Goal: Task Accomplishment & Management: Manage account settings

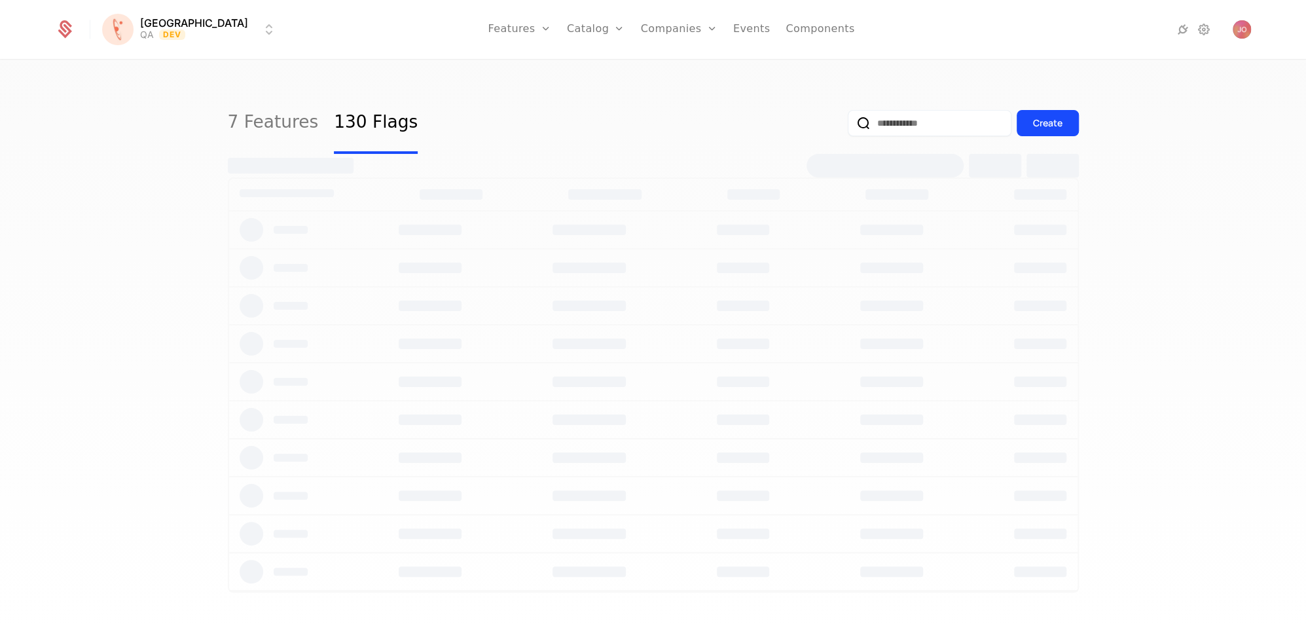
select select "***"
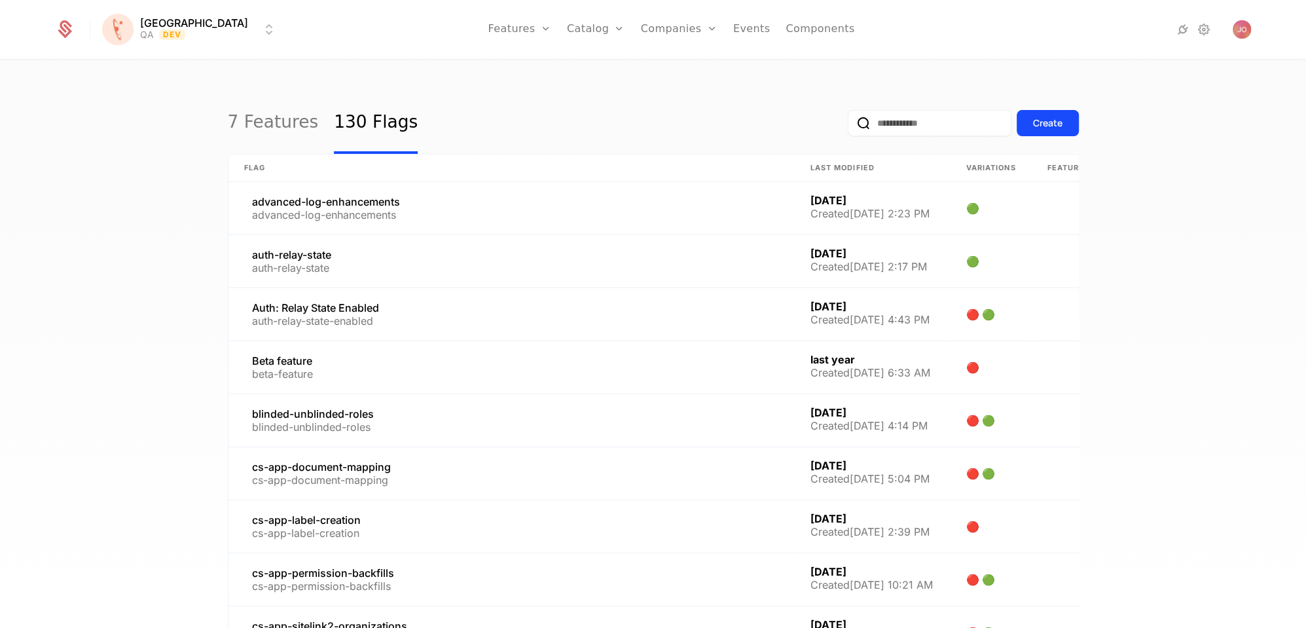
click at [149, 31] on html "[PERSON_NAME] QA Dev Features Features Flags Catalog Plans Add Ons Credits Conf…" at bounding box center [653, 314] width 1306 height 628
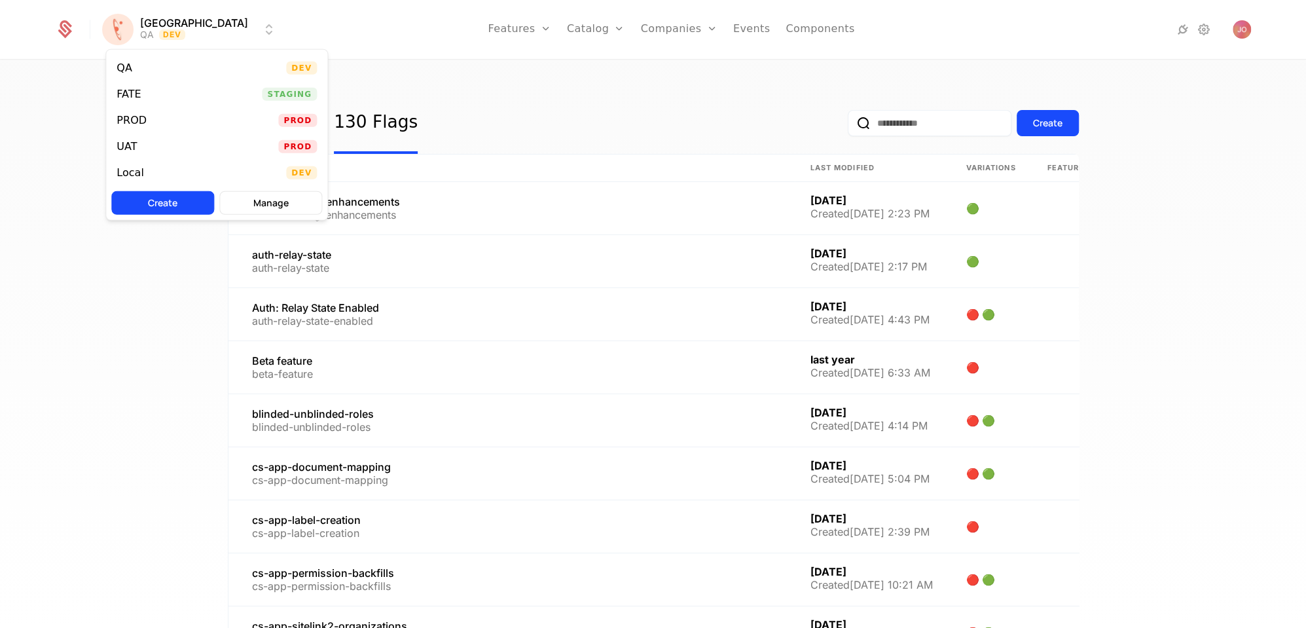
click at [219, 82] on div "FATE Staging" at bounding box center [216, 94] width 221 height 26
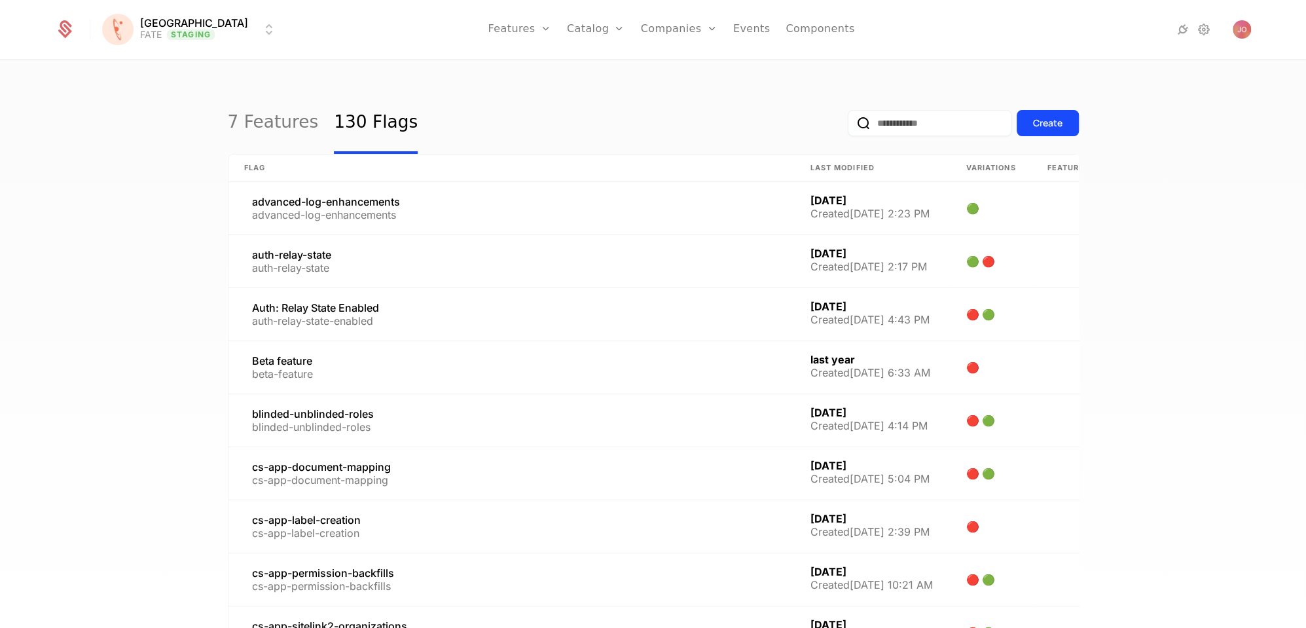
click at [930, 122] on input "email" at bounding box center [930, 123] width 164 height 26
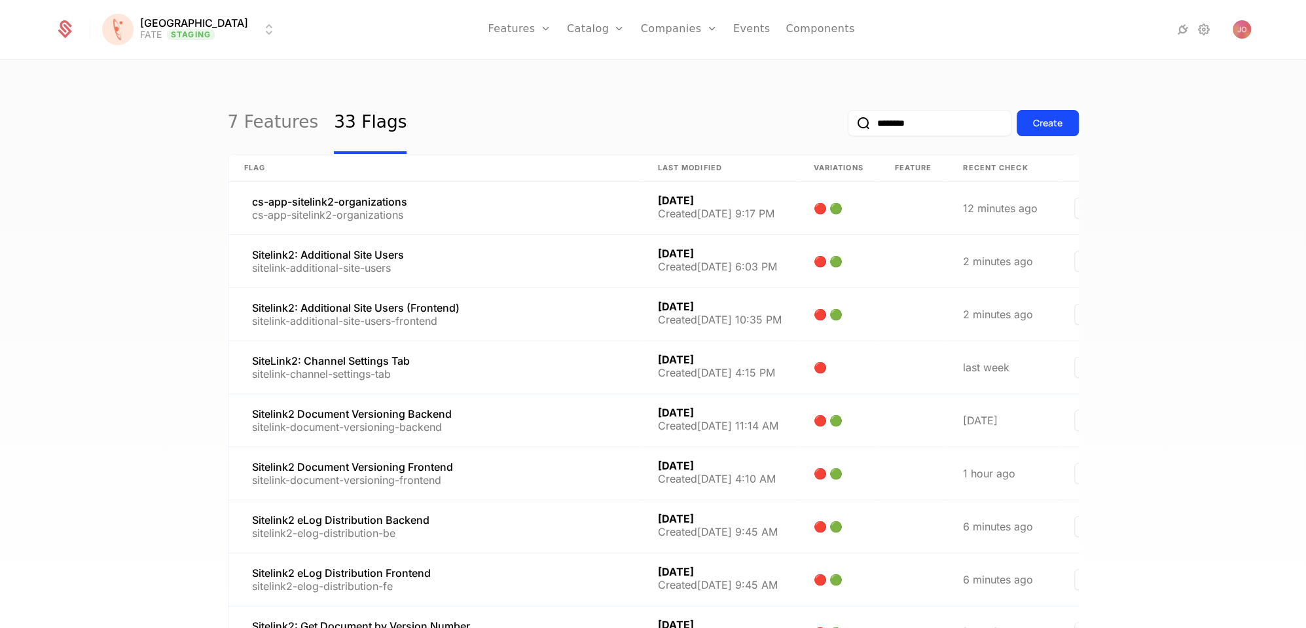
type input "********"
click at [848, 126] on button "submit" at bounding box center [848, 126] width 0 height 0
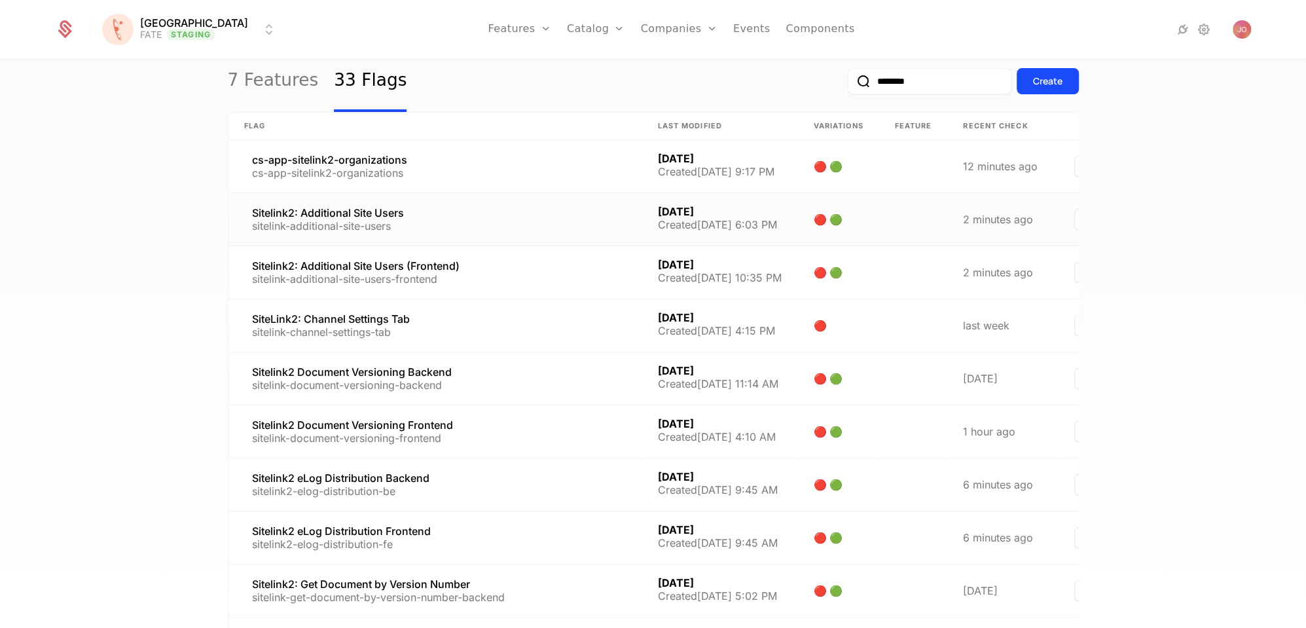
scroll to position [47, 0]
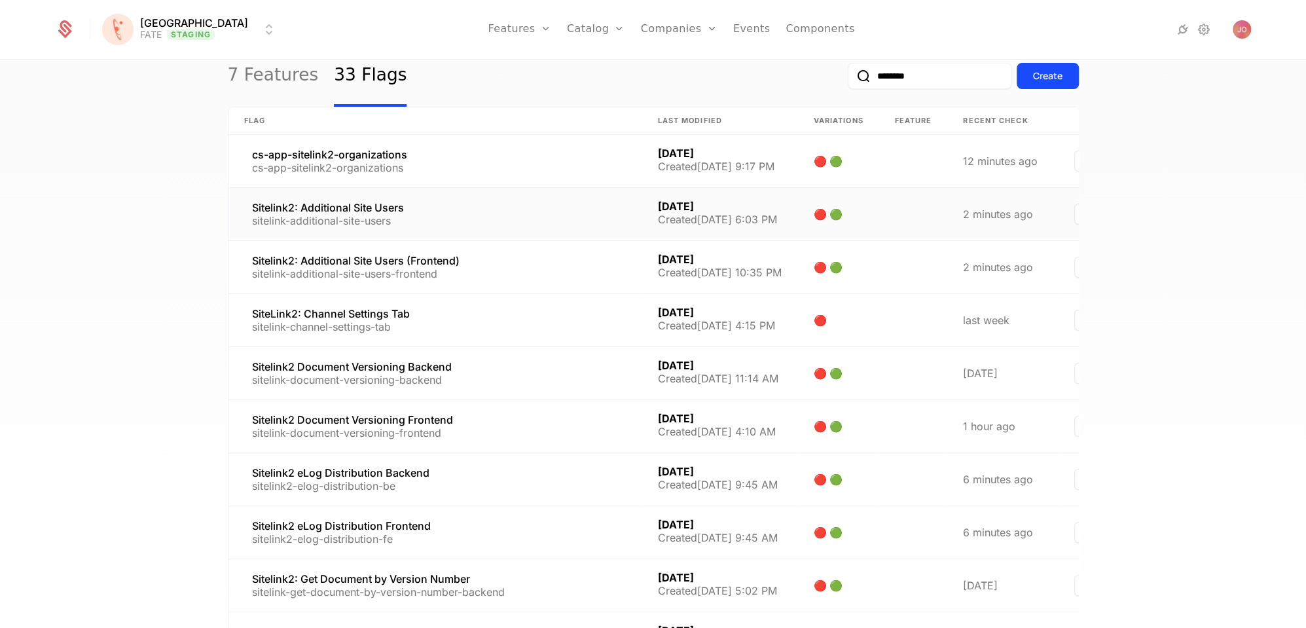
click at [541, 202] on link at bounding box center [435, 214] width 414 height 52
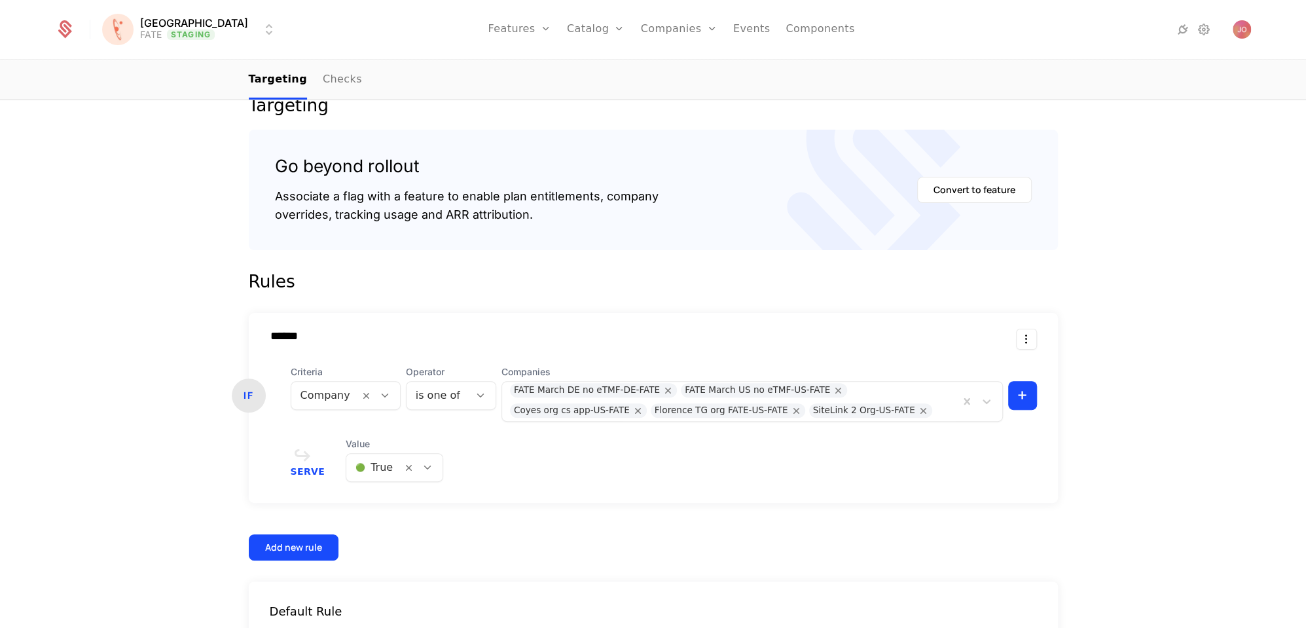
scroll to position [182, 0]
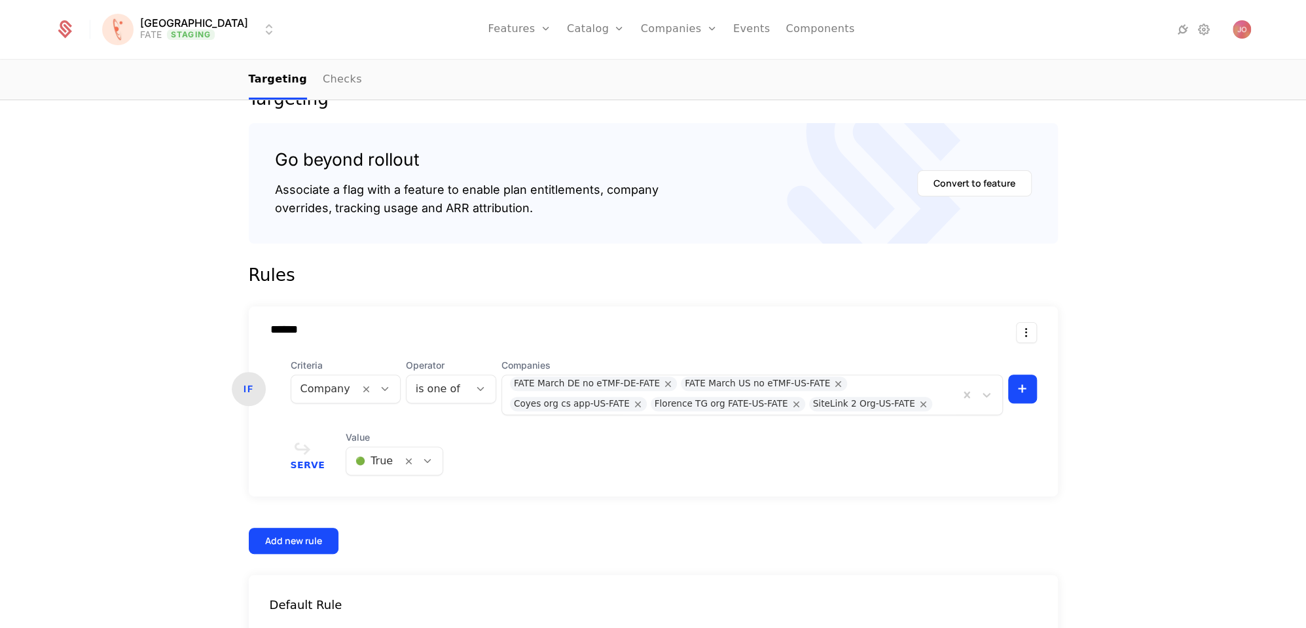
click at [936, 399] on div at bounding box center [943, 404] width 15 height 18
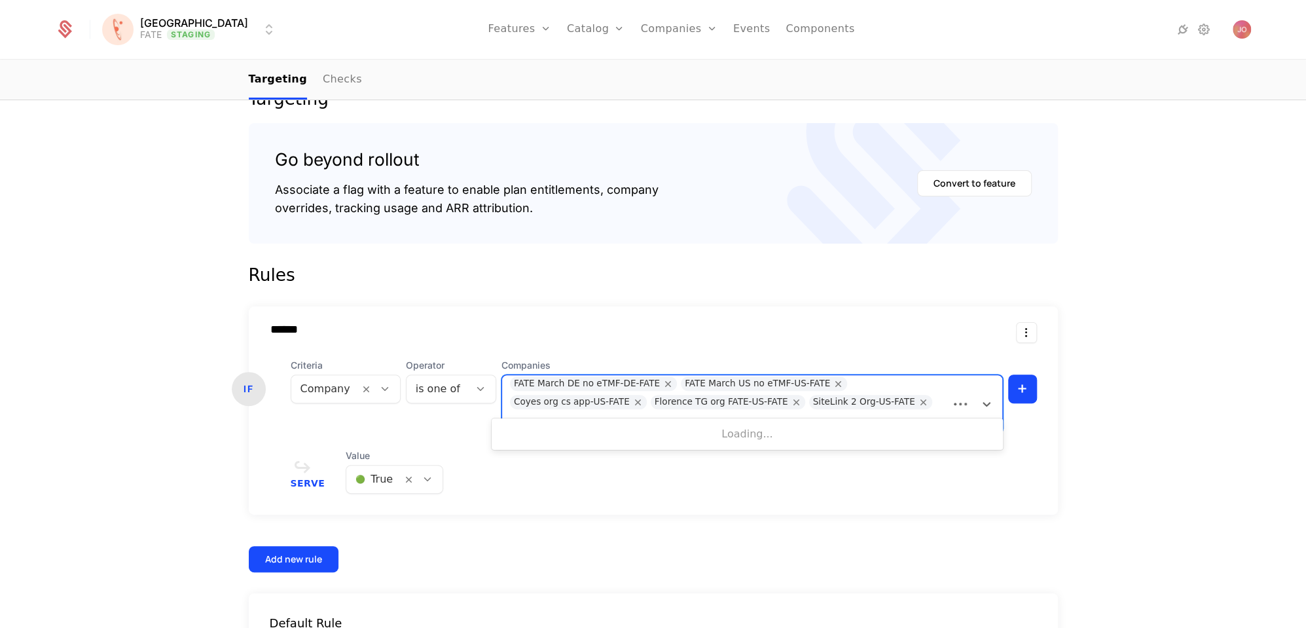
type input "***"
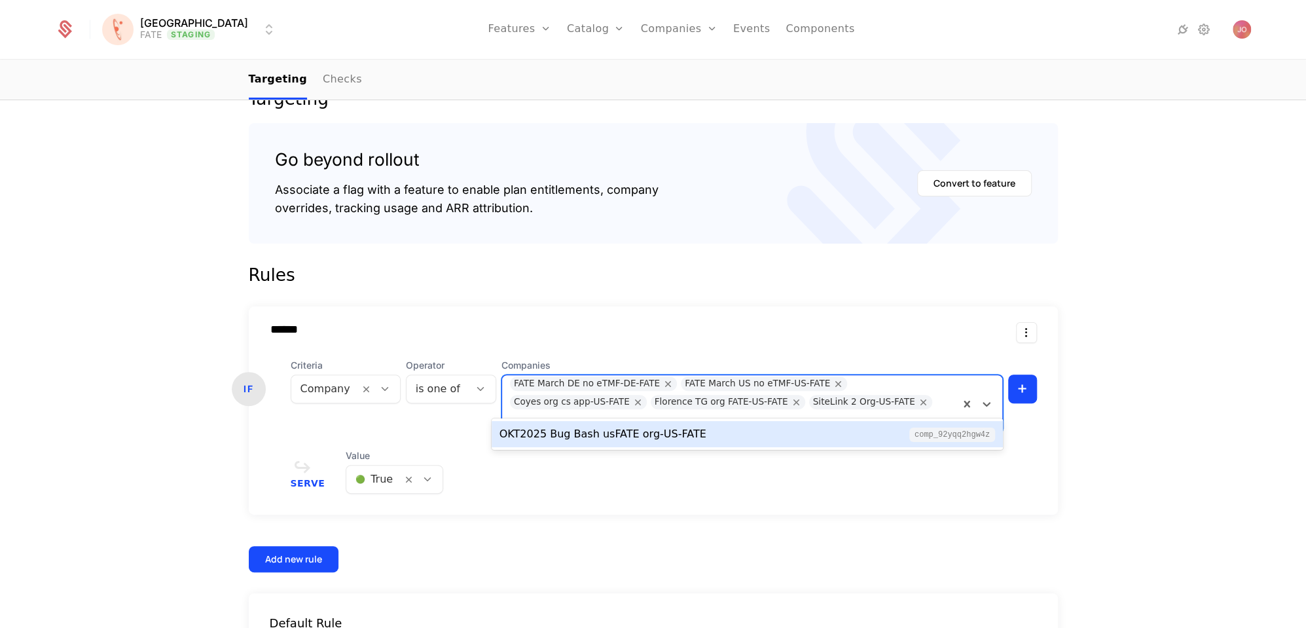
click at [762, 431] on div "OKT2025 Bug Bash usFATE org-US-FATE comp_92yqQ2HGW4z" at bounding box center [747, 434] width 496 height 16
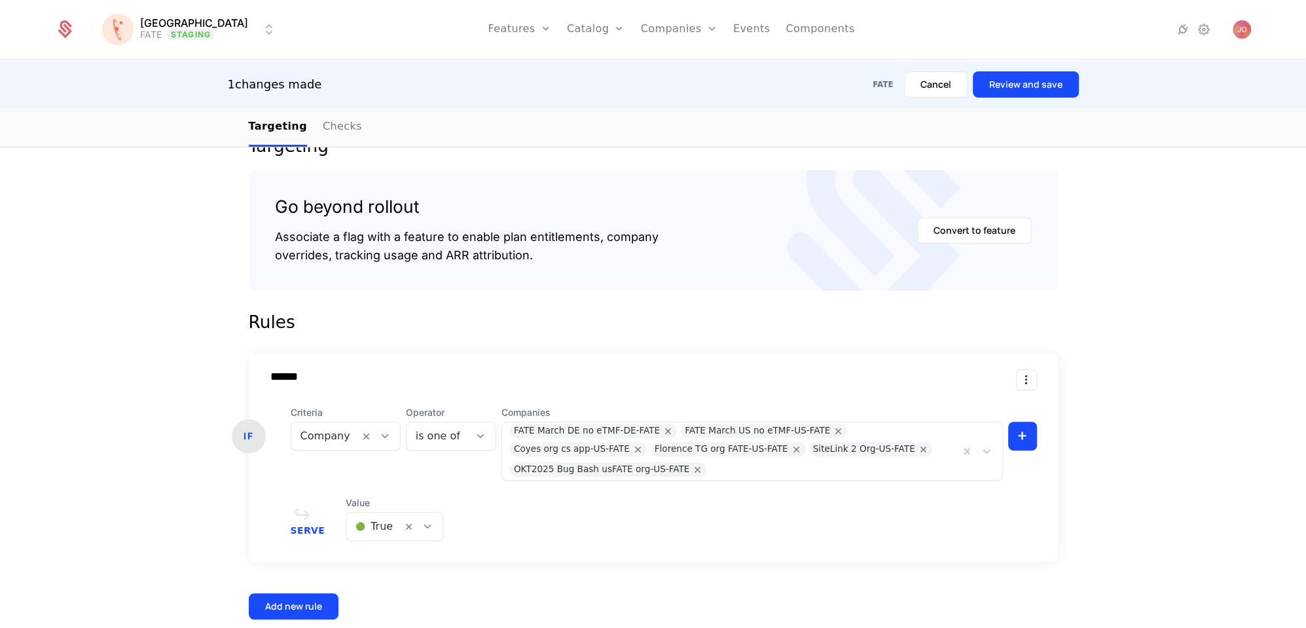
click at [1020, 84] on button "Review and save" at bounding box center [1026, 84] width 106 height 26
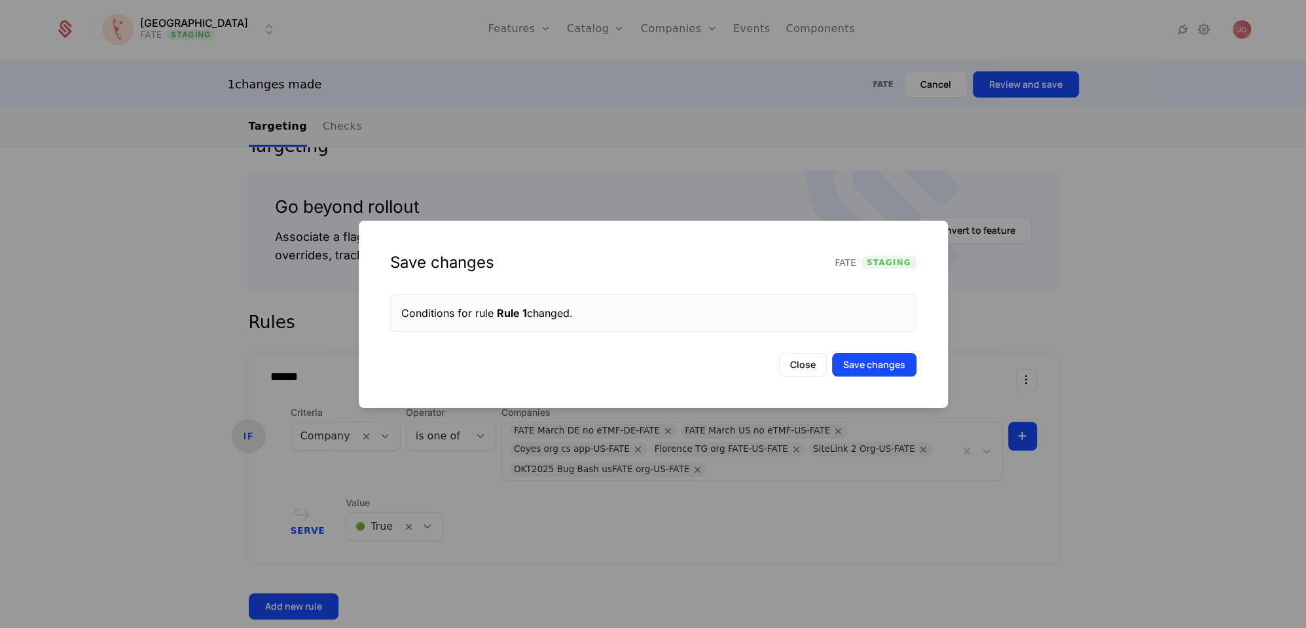
click at [875, 361] on button "Save changes" at bounding box center [874, 365] width 84 height 24
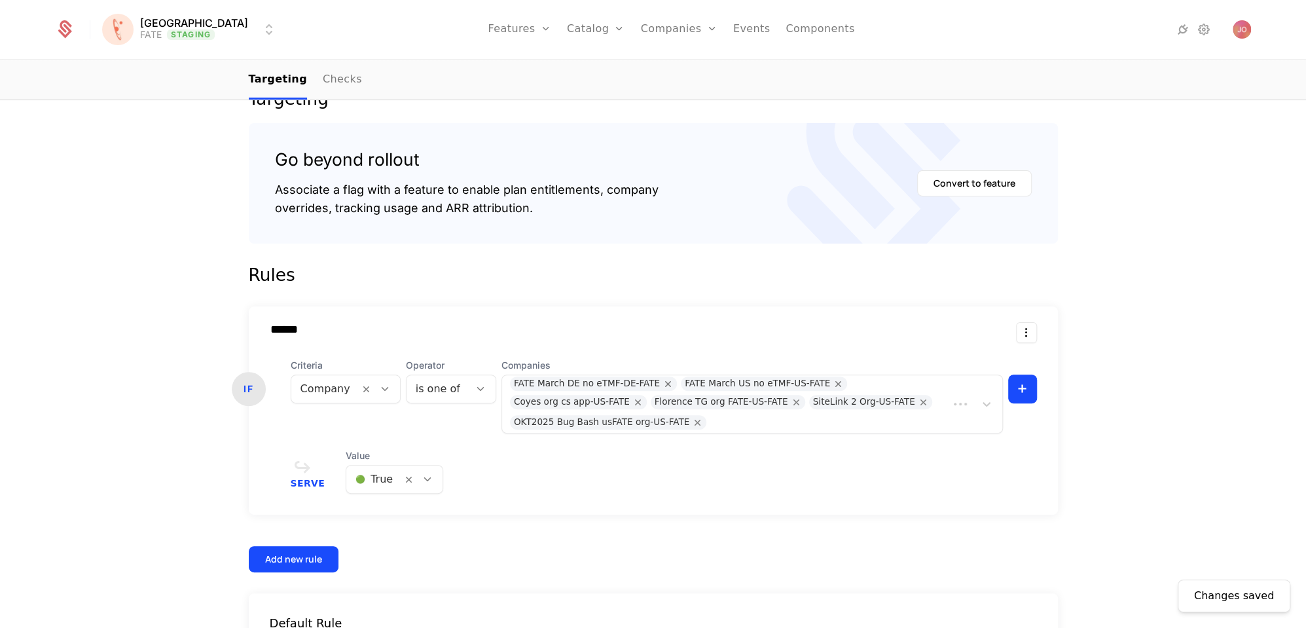
scroll to position [0, 0]
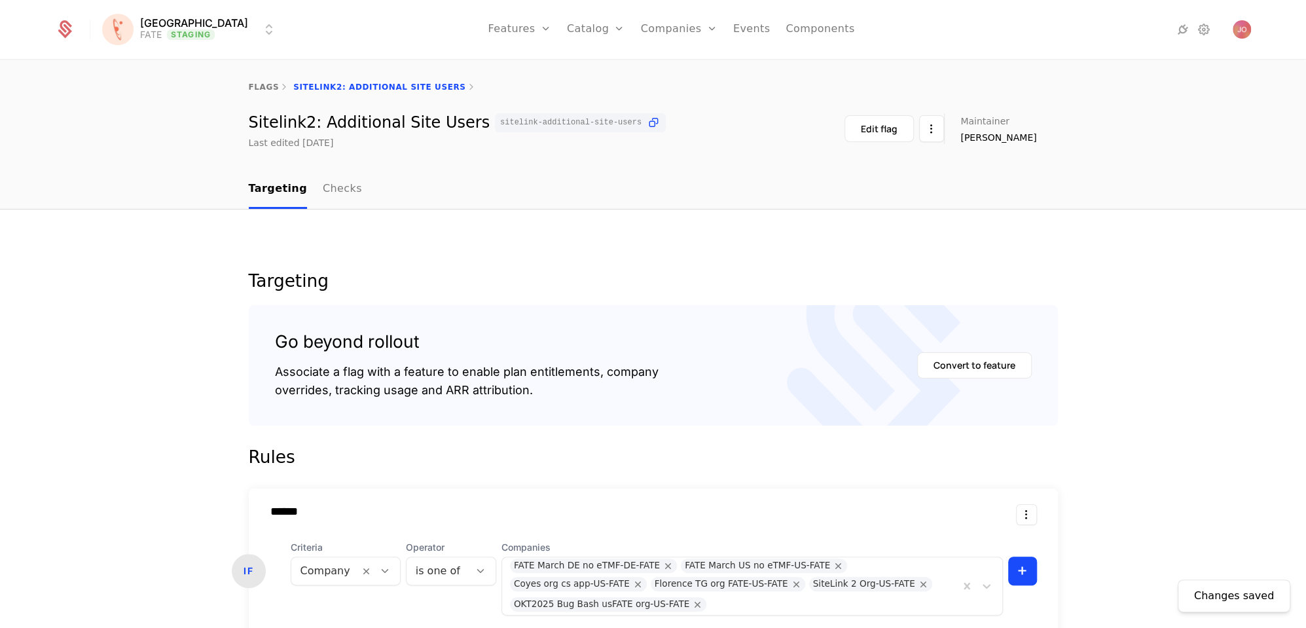
click at [265, 86] on link "flags" at bounding box center [264, 86] width 31 height 9
select select "***"
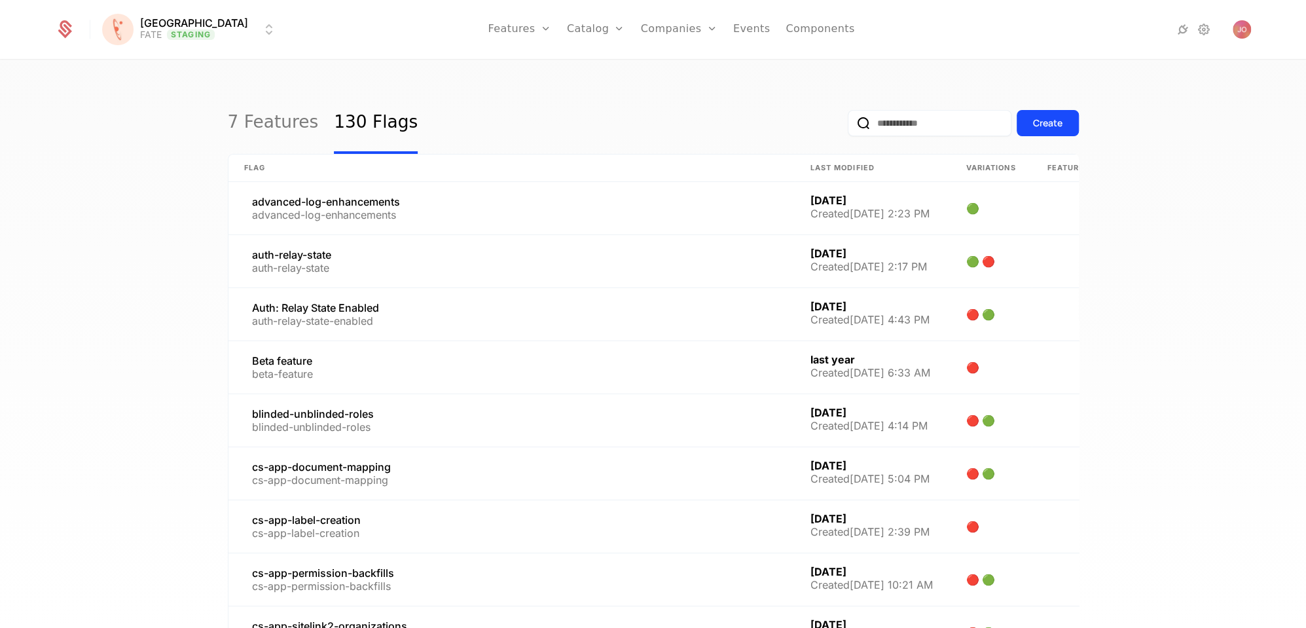
click at [945, 124] on input "email" at bounding box center [930, 123] width 164 height 26
type input "********"
click at [848, 126] on button "submit" at bounding box center [848, 126] width 0 height 0
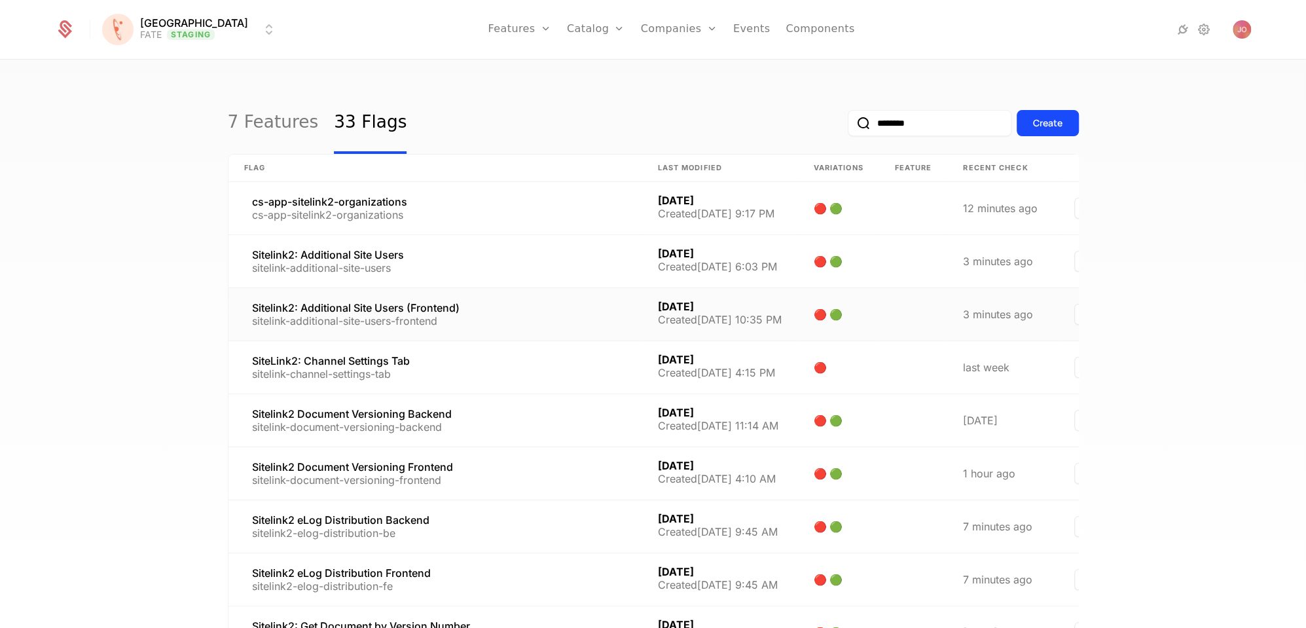
click at [510, 305] on link at bounding box center [435, 314] width 414 height 52
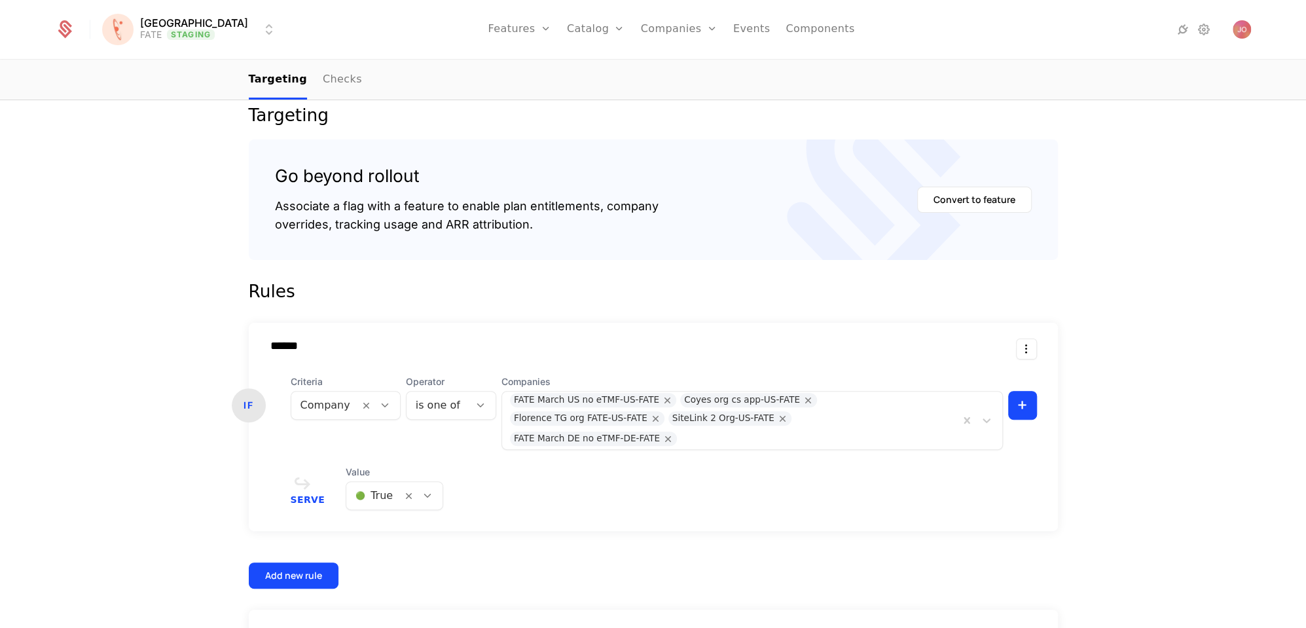
scroll to position [172, 0]
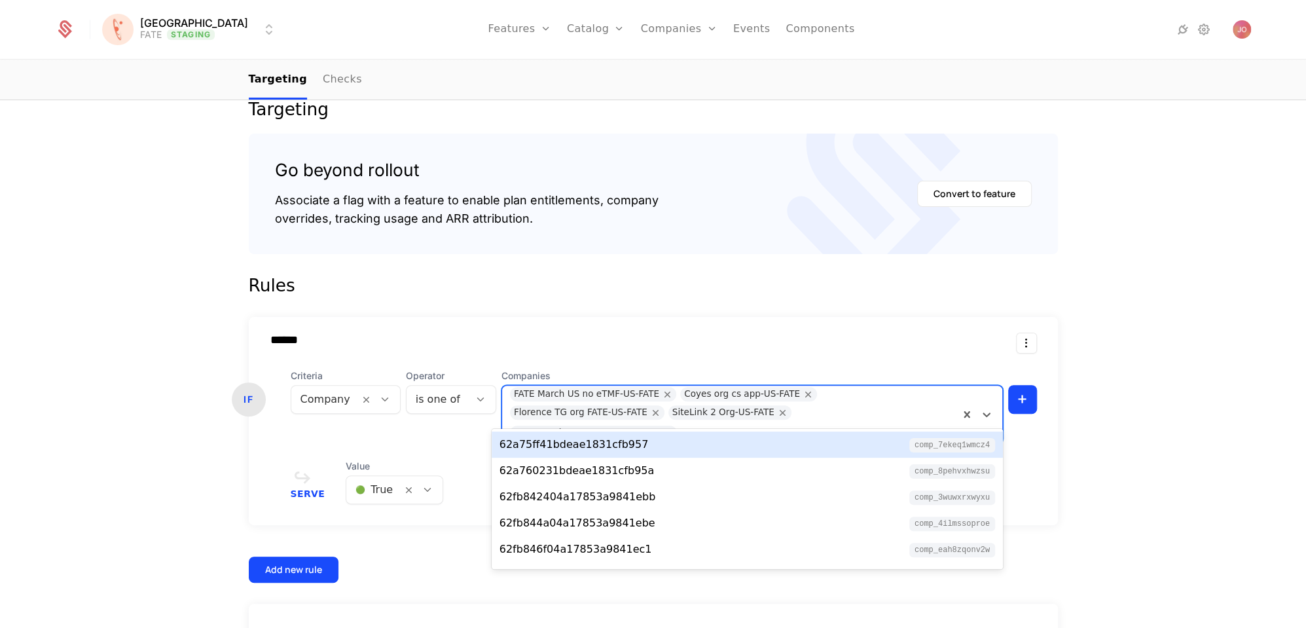
click at [949, 424] on div at bounding box center [816, 433] width 270 height 18
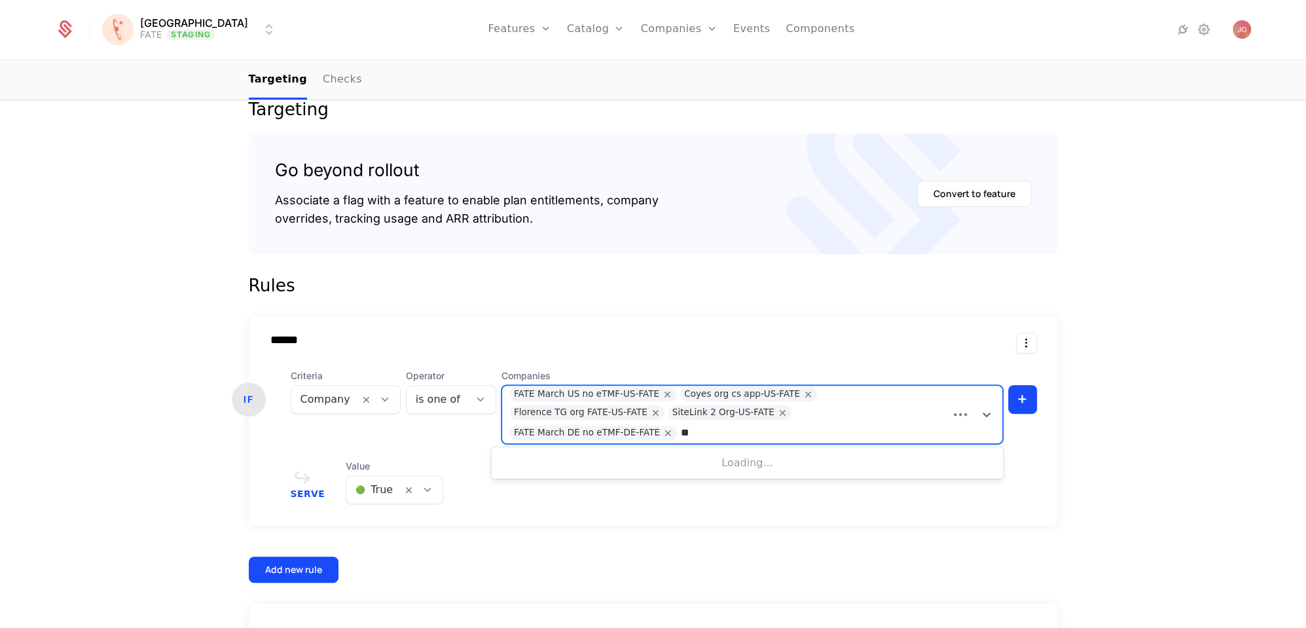
type input "***"
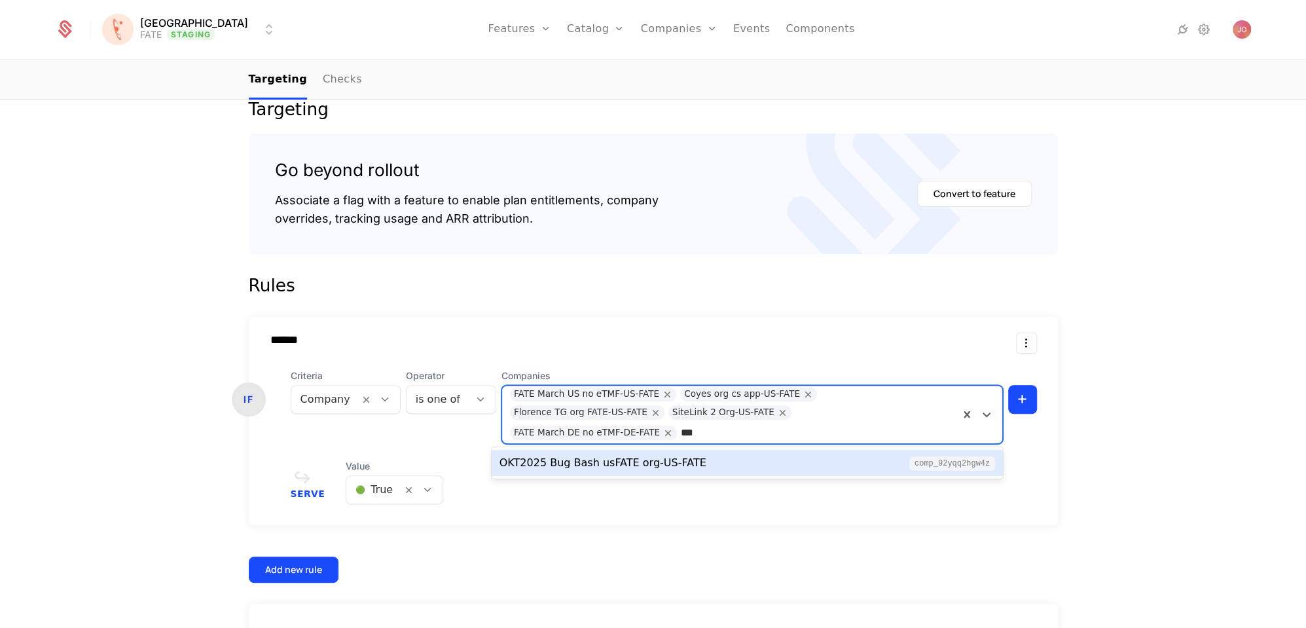
click at [672, 466] on div "OKT2025 Bug Bash usFATE org-US-FATE" at bounding box center [602, 463] width 207 height 16
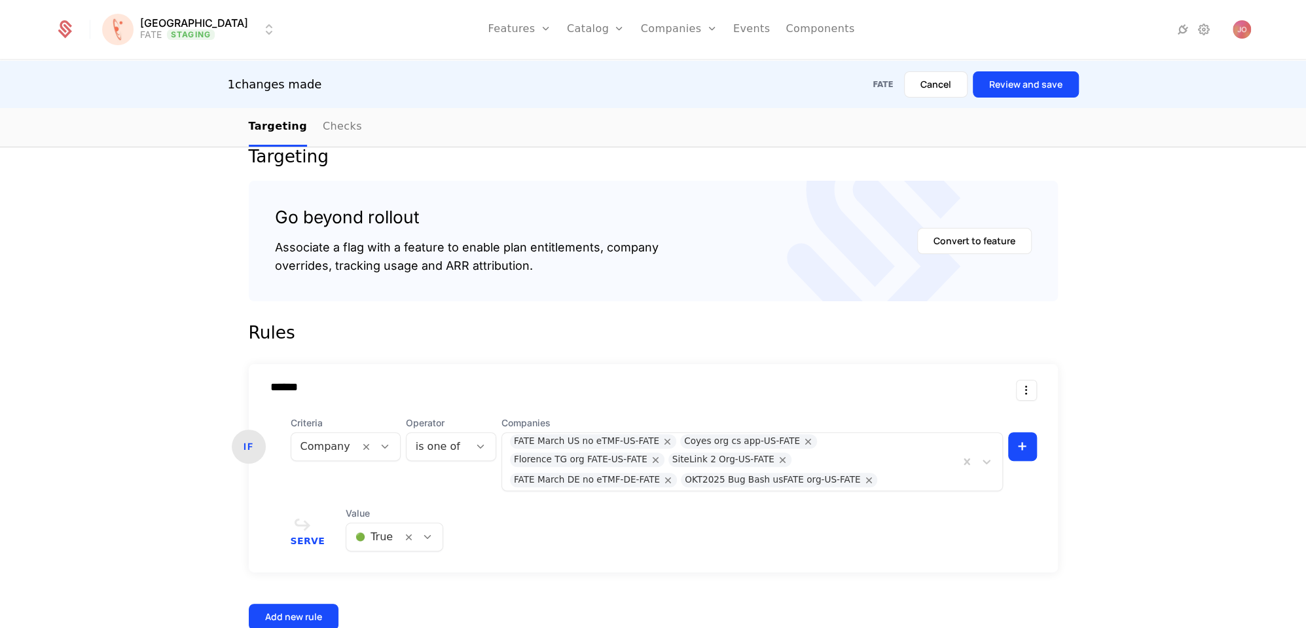
click at [1023, 80] on button "Review and save" at bounding box center [1026, 84] width 106 height 26
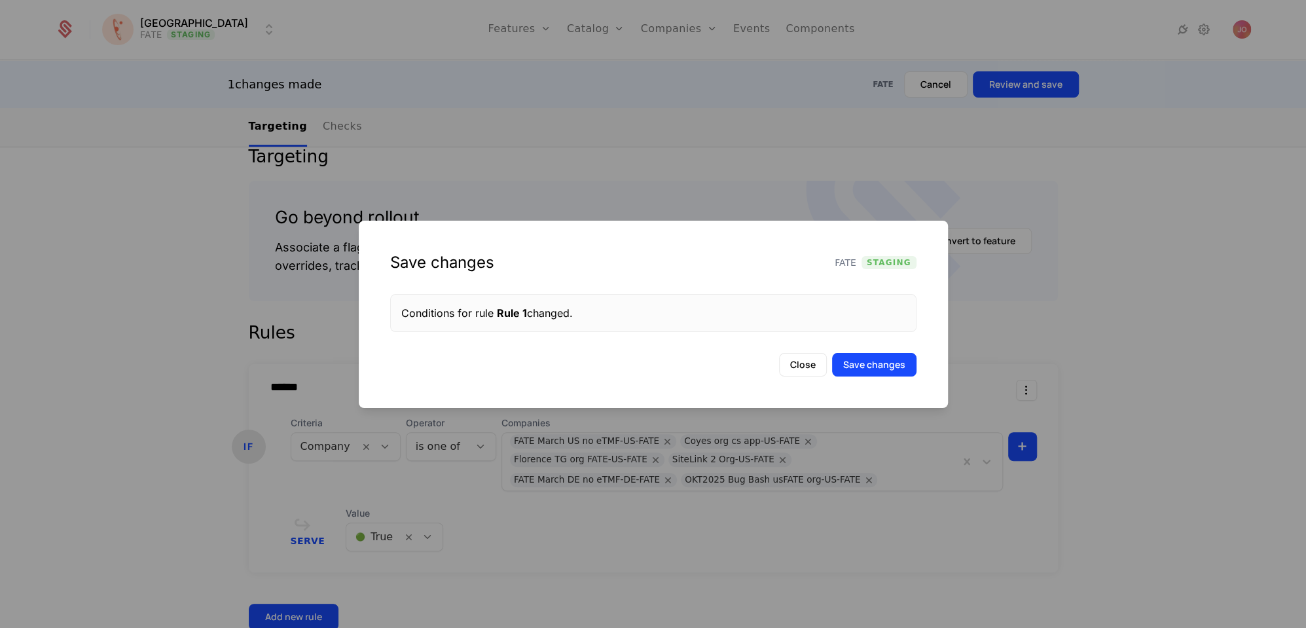
click at [869, 367] on button "Save changes" at bounding box center [874, 365] width 84 height 24
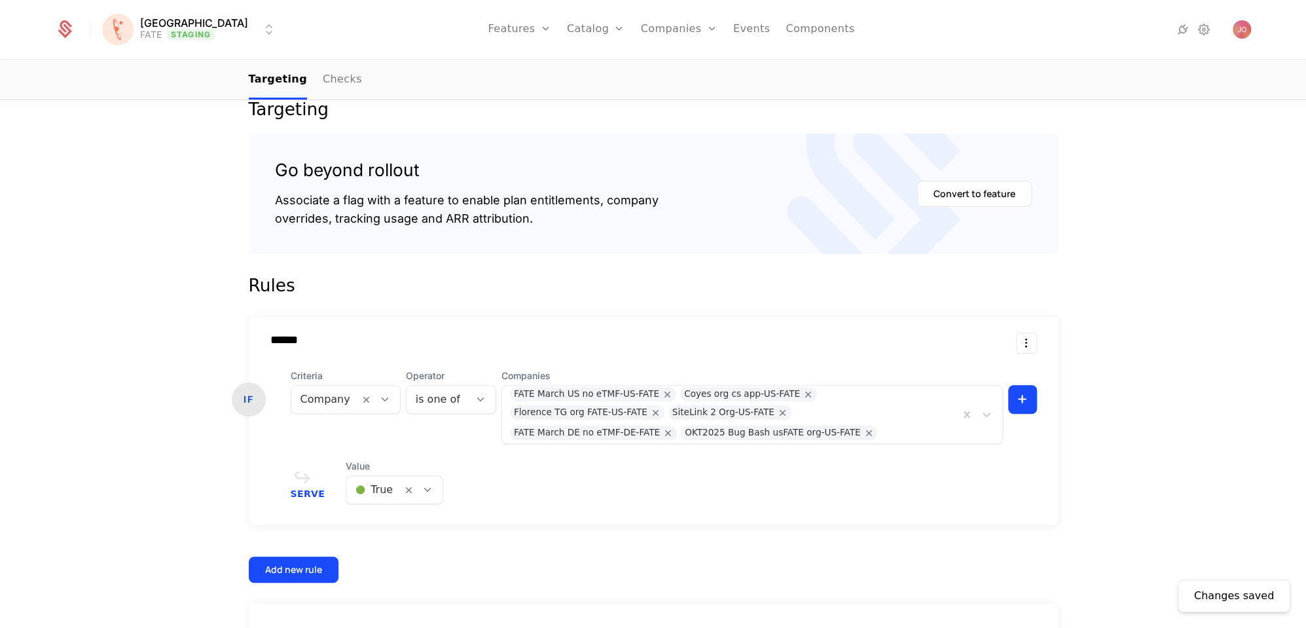
scroll to position [0, 0]
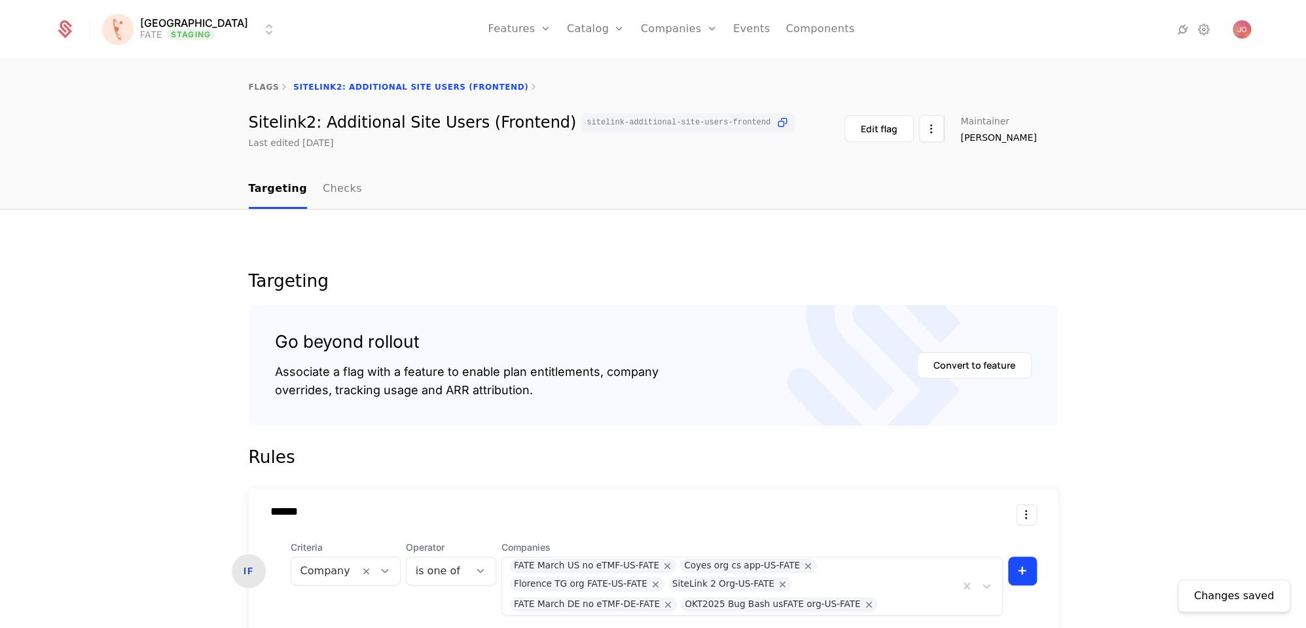
click at [264, 85] on link "flags" at bounding box center [264, 86] width 31 height 9
select select "***"
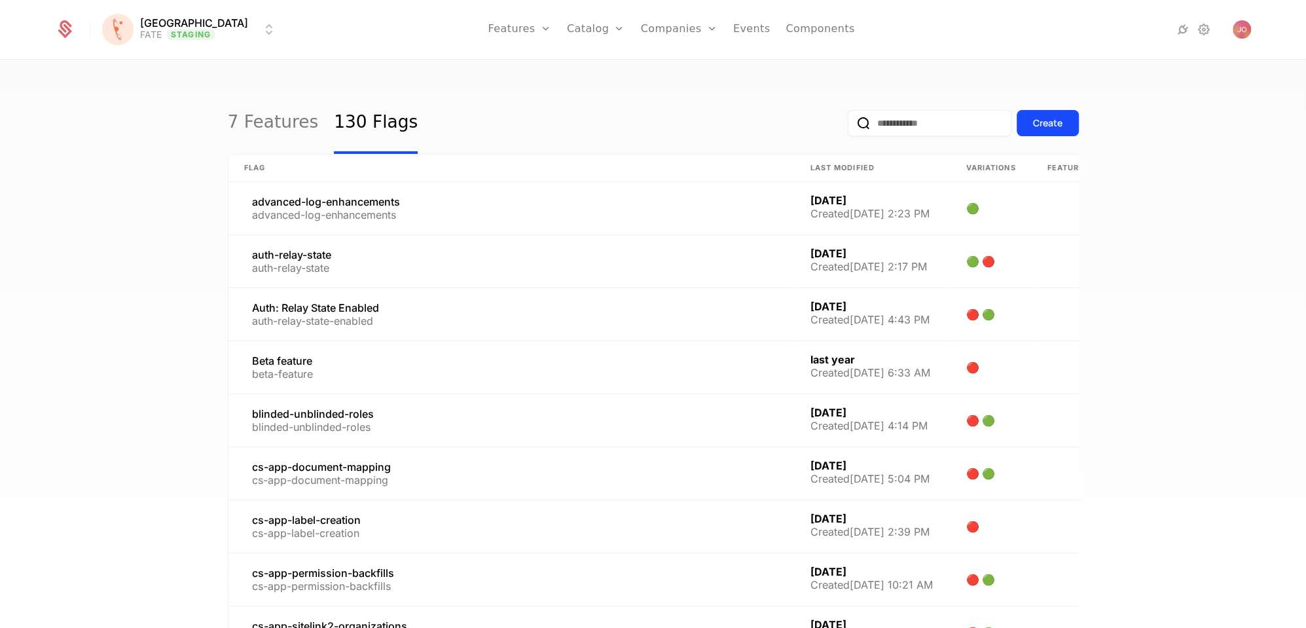
click at [908, 124] on input "email" at bounding box center [930, 123] width 164 height 26
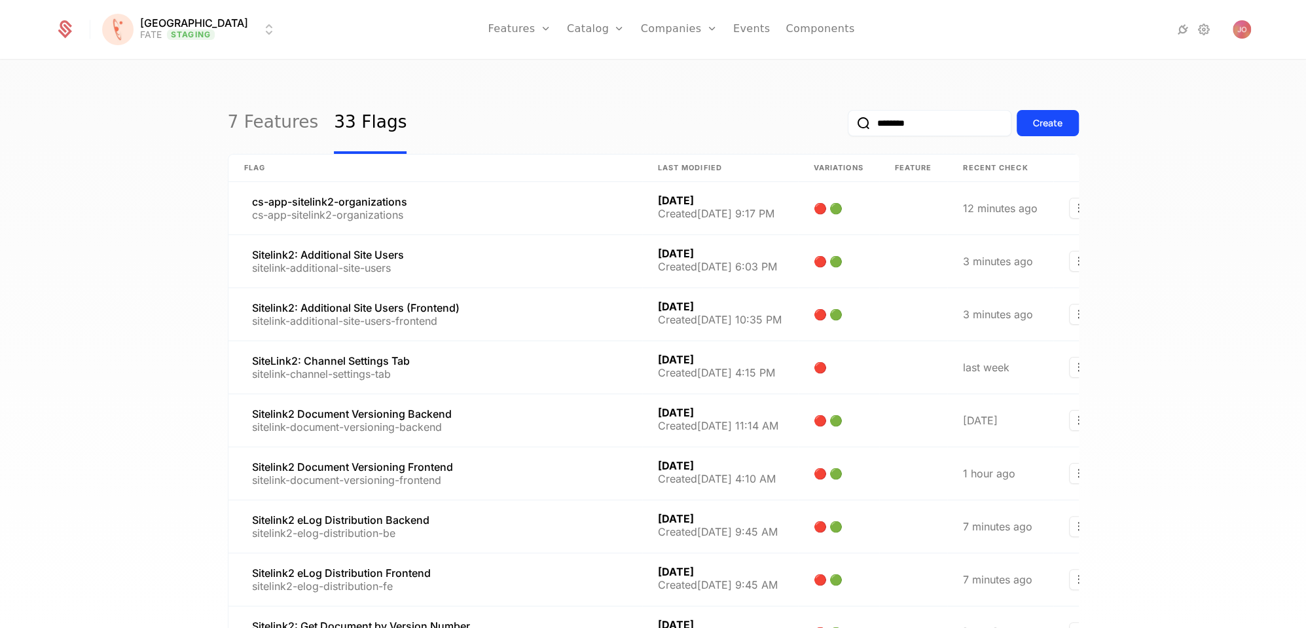
type input "********"
click at [848, 126] on button "submit" at bounding box center [848, 126] width 0 height 0
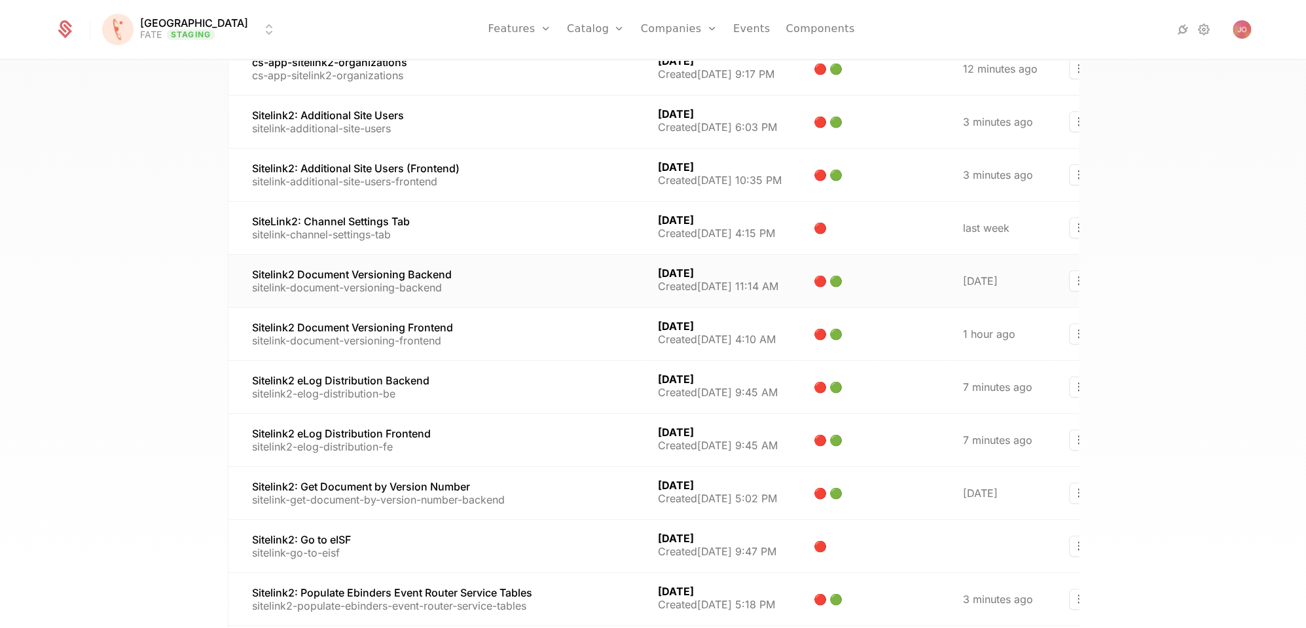
scroll to position [137, 0]
click at [518, 384] on link at bounding box center [435, 389] width 414 height 52
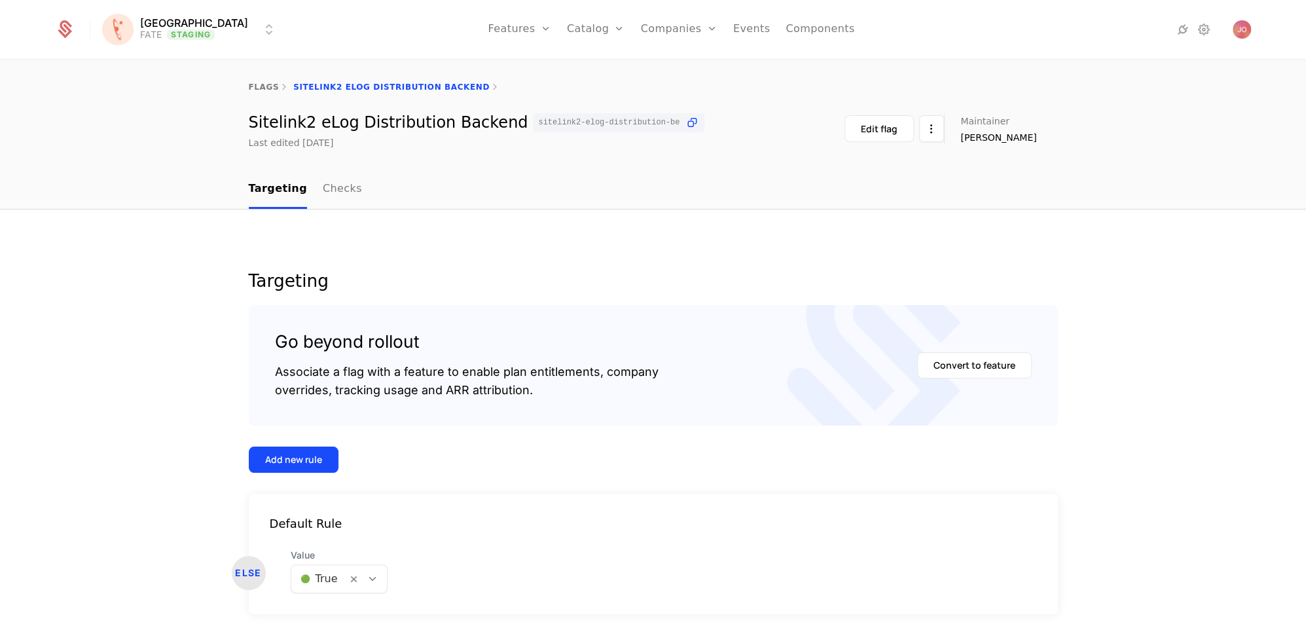
scroll to position [47, 0]
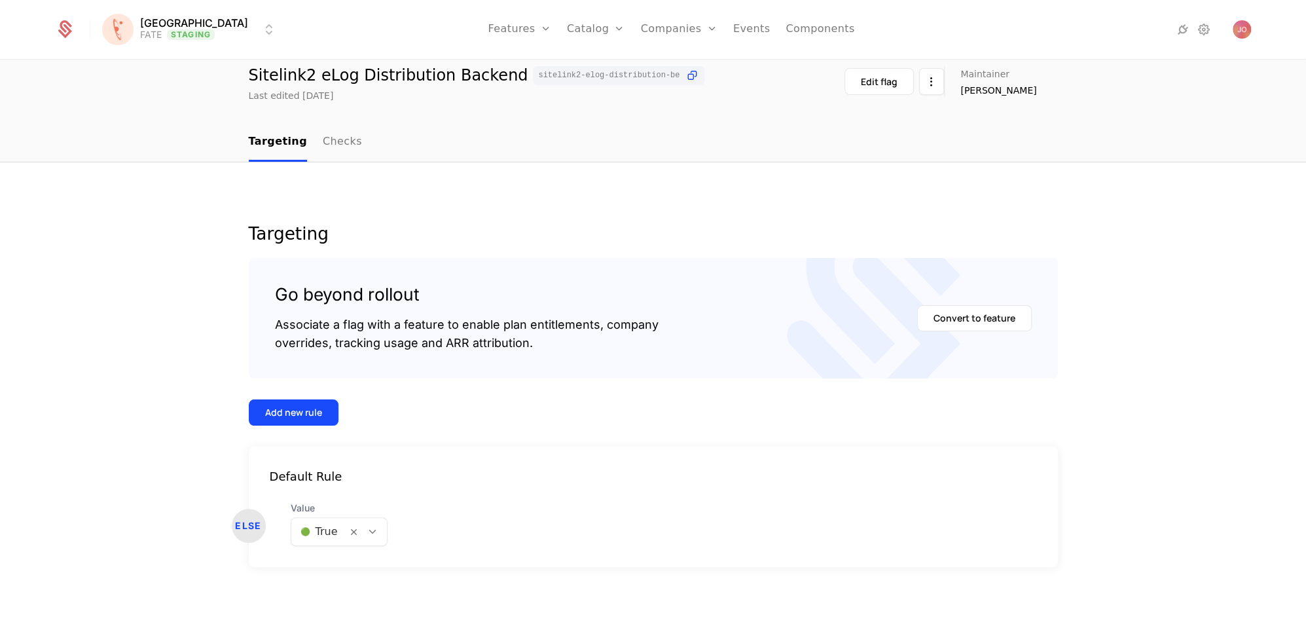
click at [290, 410] on div "Add new rule" at bounding box center [293, 412] width 57 height 13
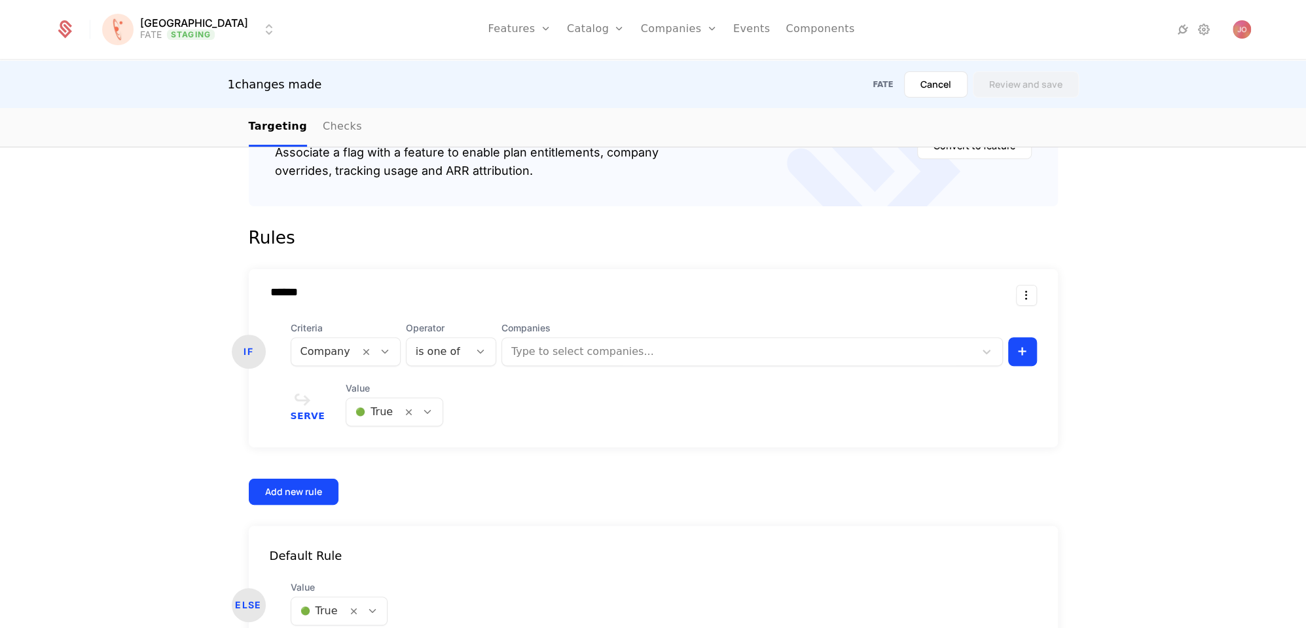
scroll to position [274, 0]
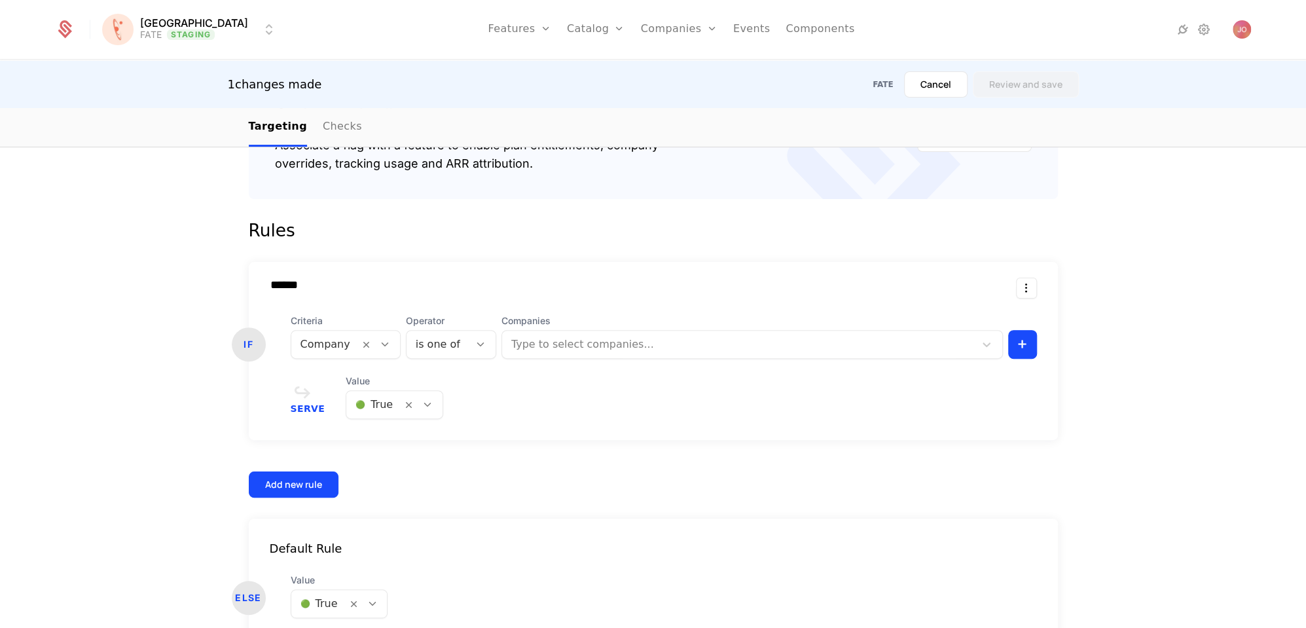
click at [373, 408] on div at bounding box center [373, 404] width 37 height 18
click at [396, 460] on div "🔴 False" at bounding box center [390, 460] width 80 height 13
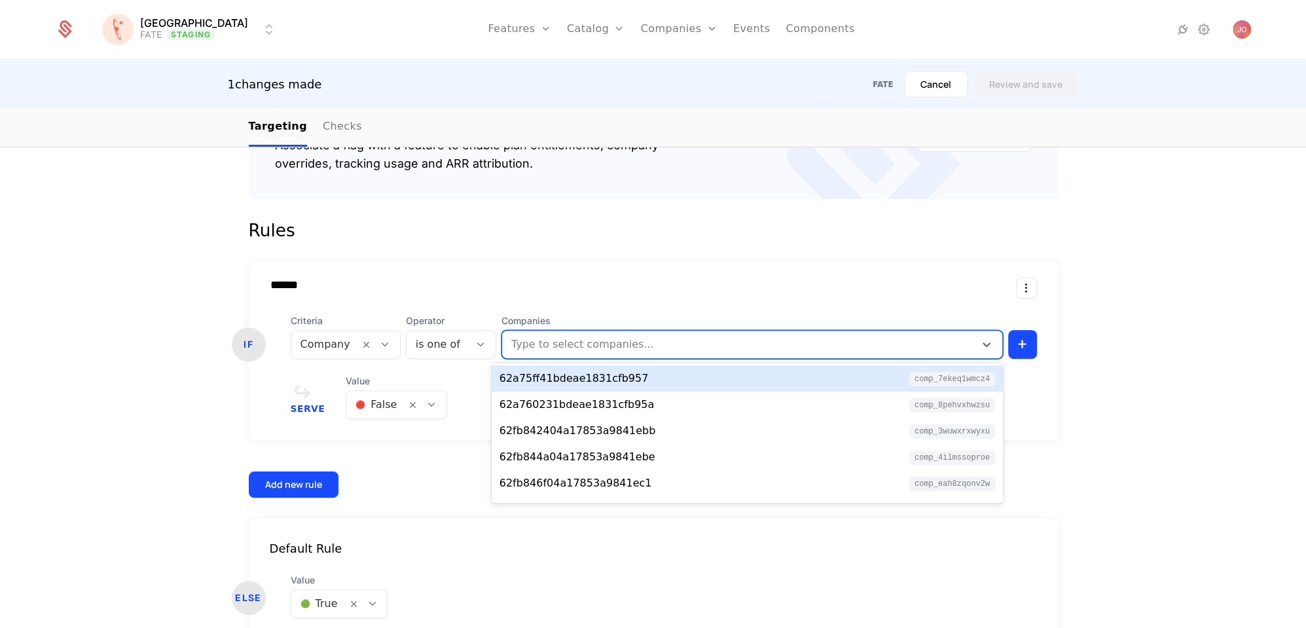
click at [589, 341] on div at bounding box center [738, 344] width 457 height 18
type input "***"
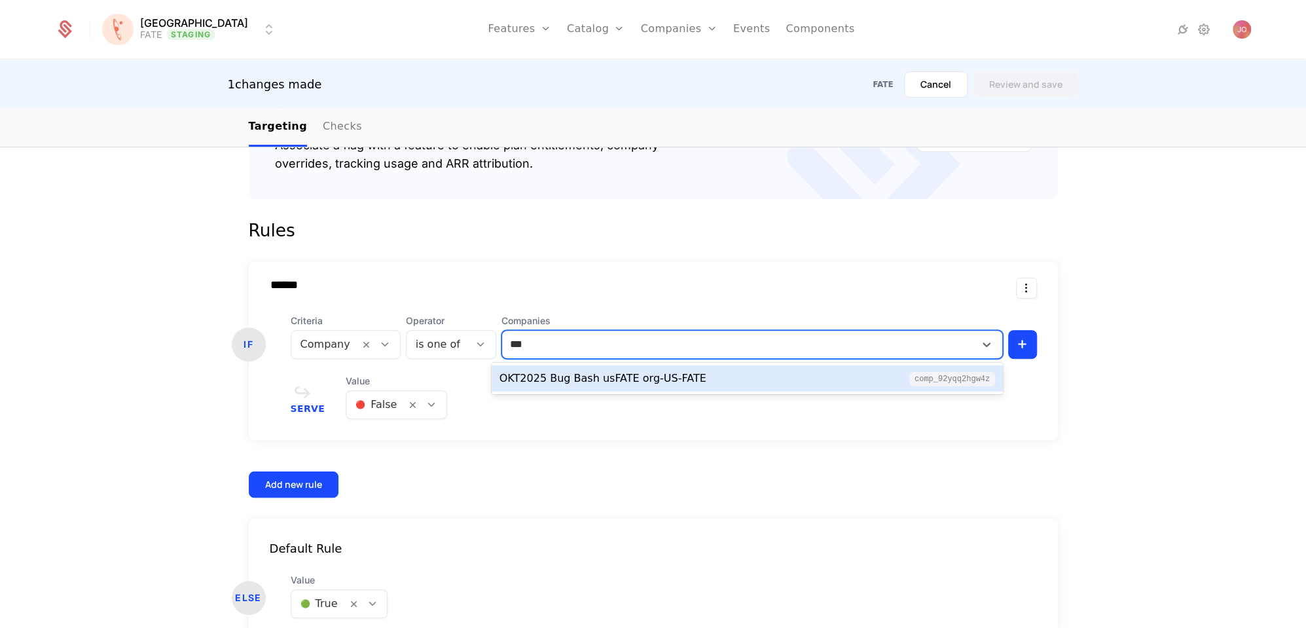
click at [611, 380] on div "OKT2025 Bug Bash usFATE org-US-FATE" at bounding box center [602, 379] width 207 height 16
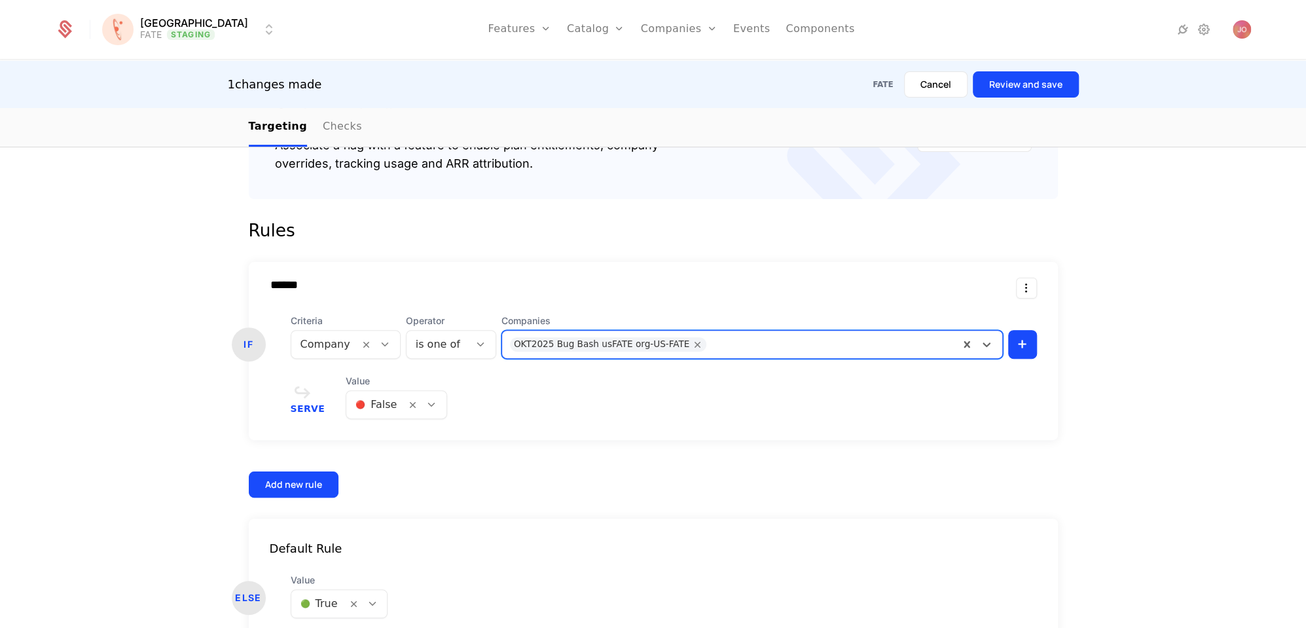
click at [1011, 79] on button "Review and save" at bounding box center [1026, 84] width 106 height 26
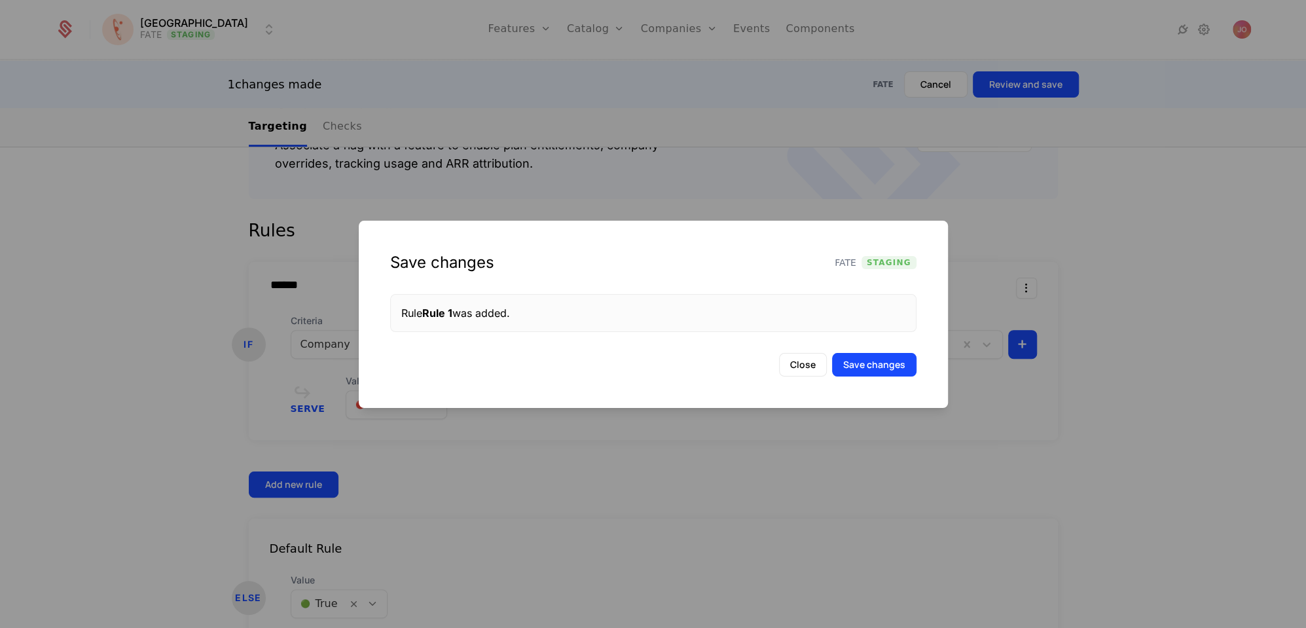
click at [890, 359] on button "Save changes" at bounding box center [874, 365] width 84 height 24
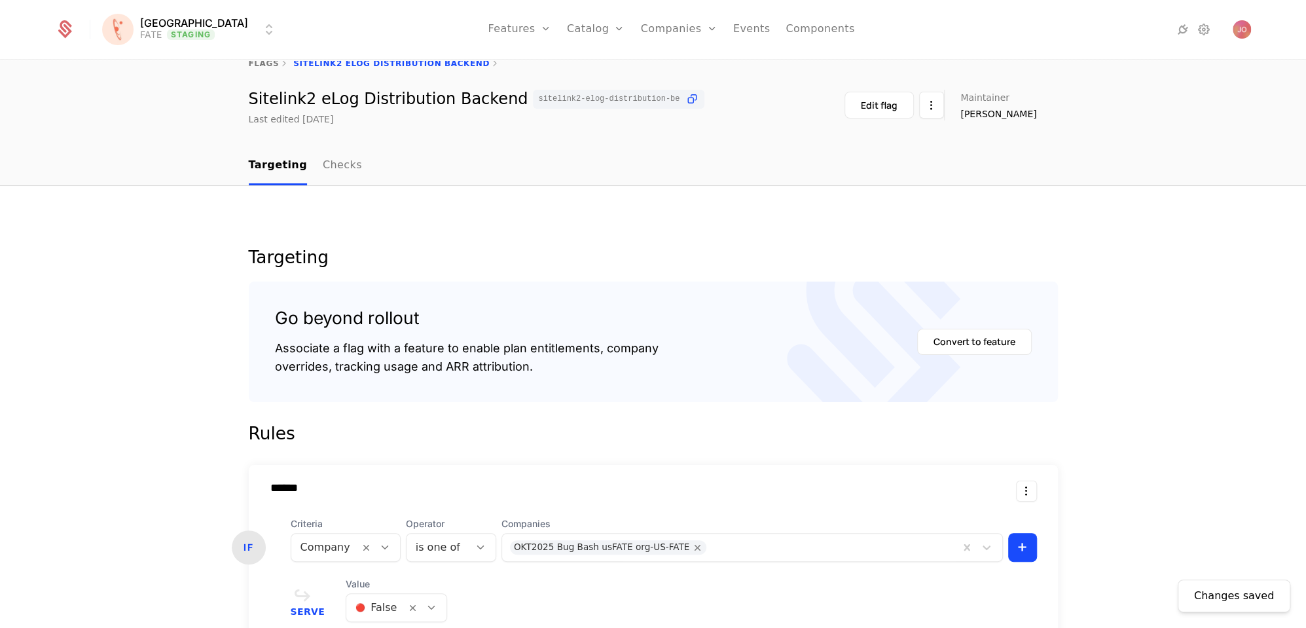
scroll to position [0, 0]
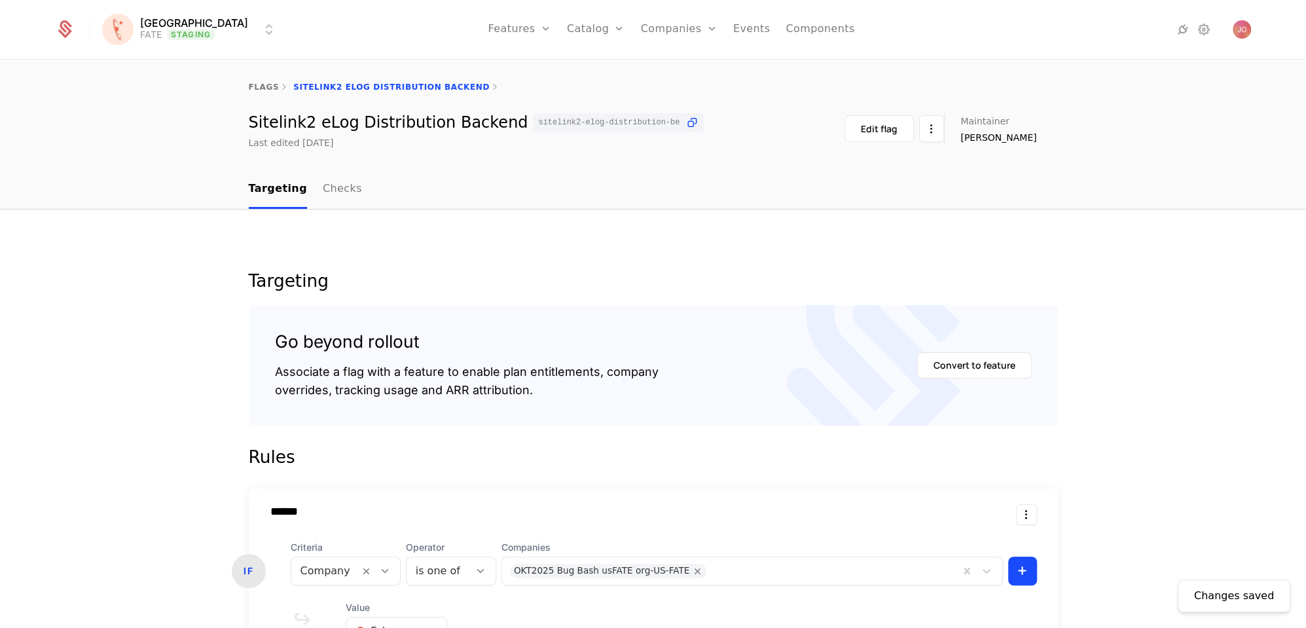
click at [267, 89] on link "flags" at bounding box center [264, 86] width 31 height 9
select select "***"
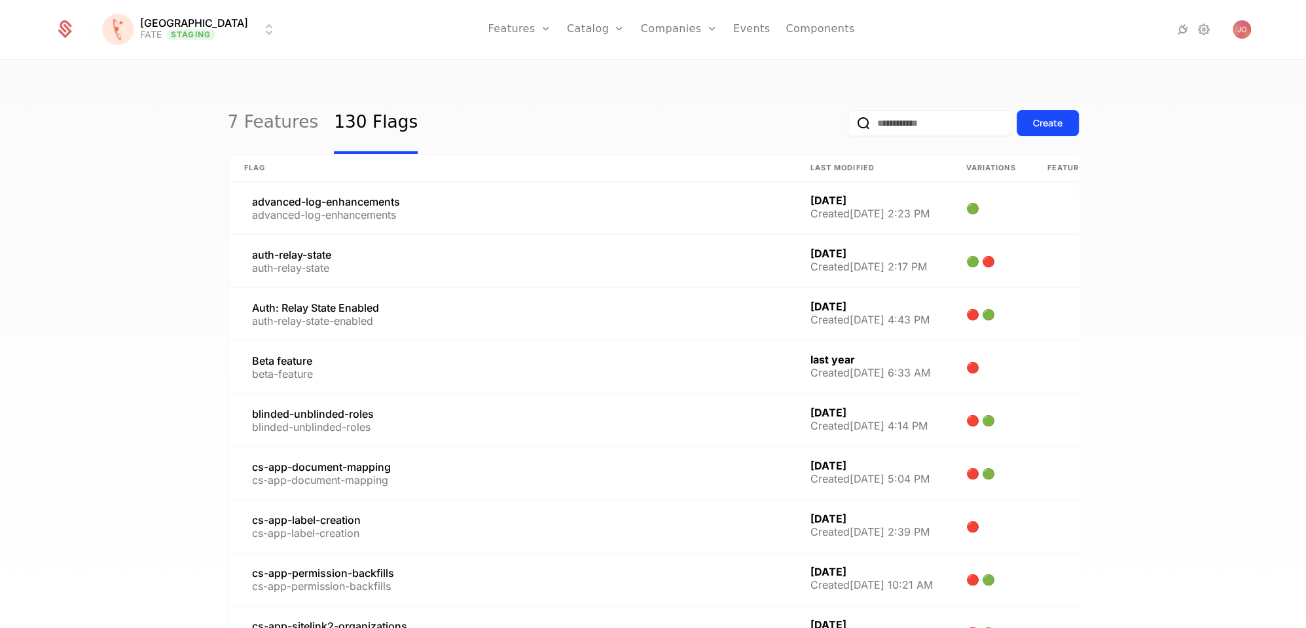
click at [958, 128] on input "email" at bounding box center [930, 123] width 164 height 26
type input "****"
click at [848, 126] on button "submit" at bounding box center [848, 126] width 0 height 0
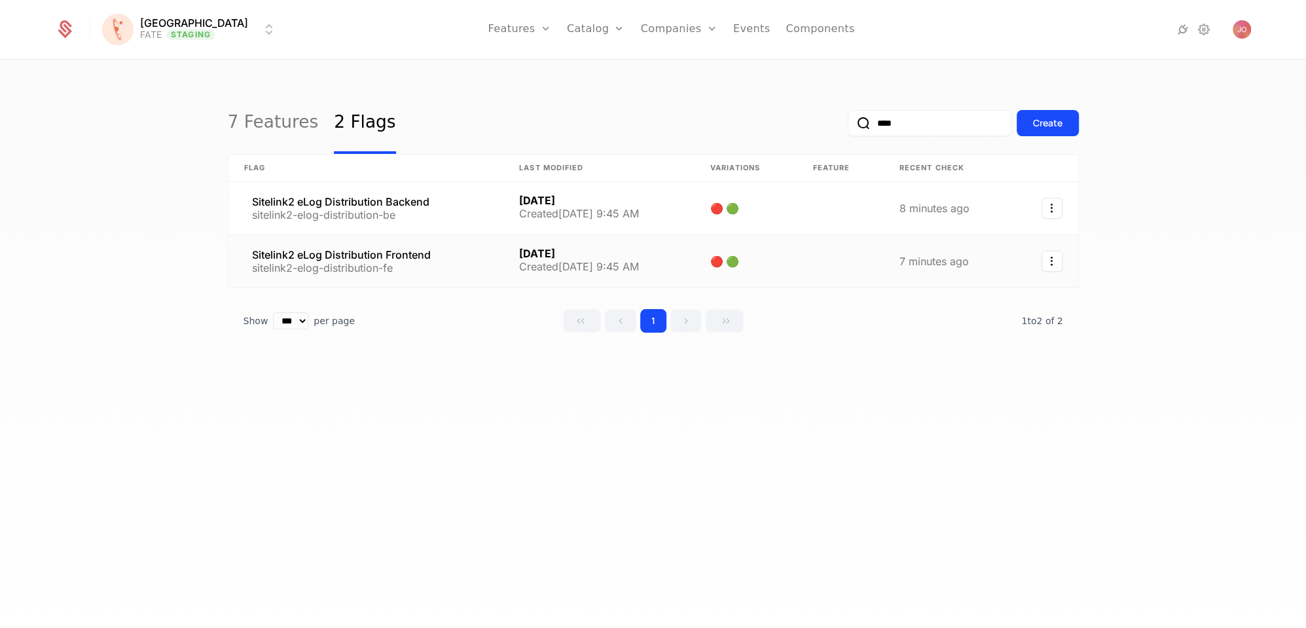
click at [451, 262] on link at bounding box center [366, 261] width 276 height 52
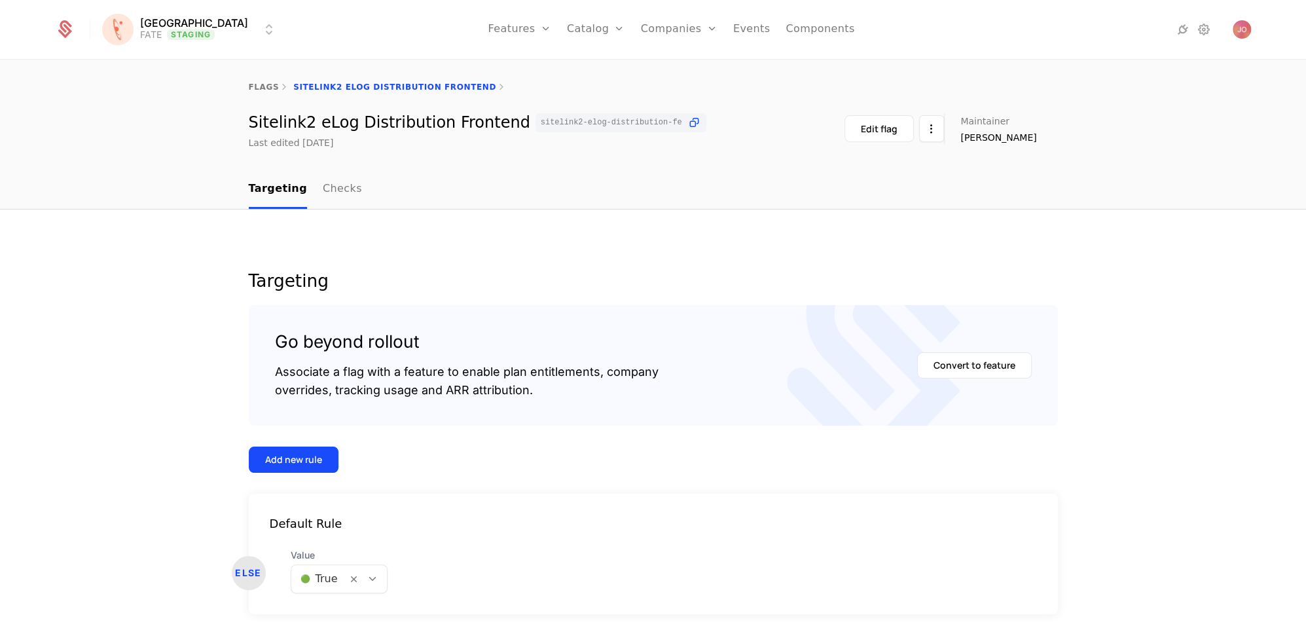
scroll to position [47, 0]
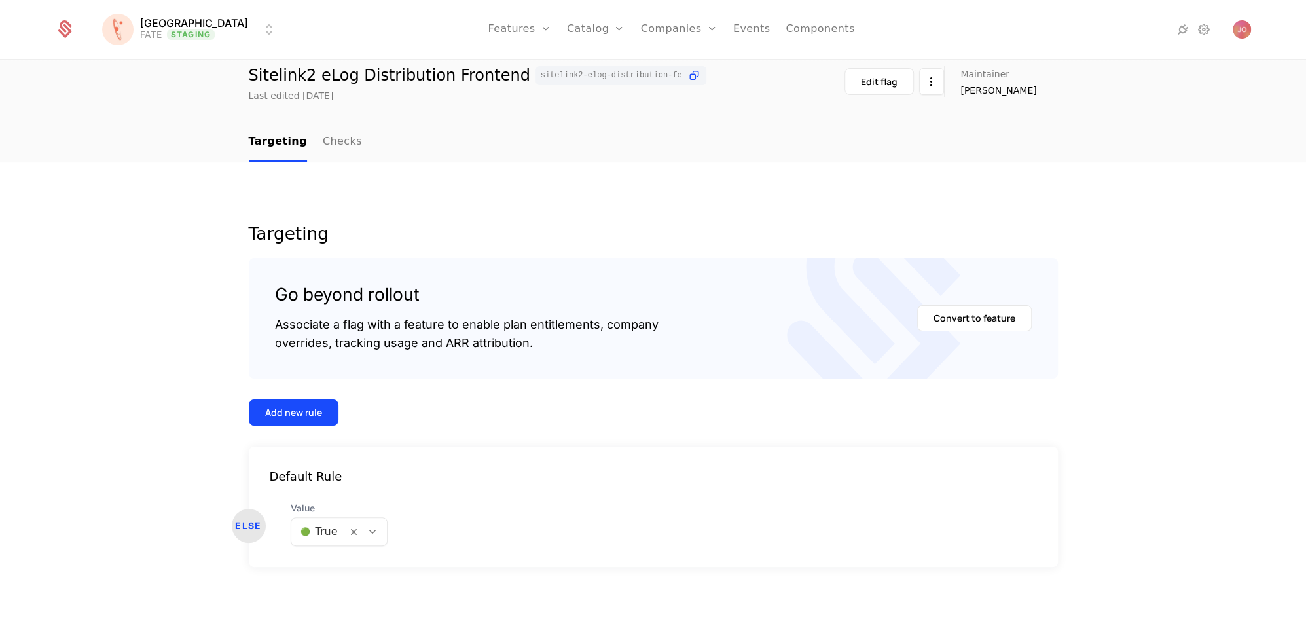
click at [306, 418] on button "Add new rule" at bounding box center [294, 412] width 90 height 26
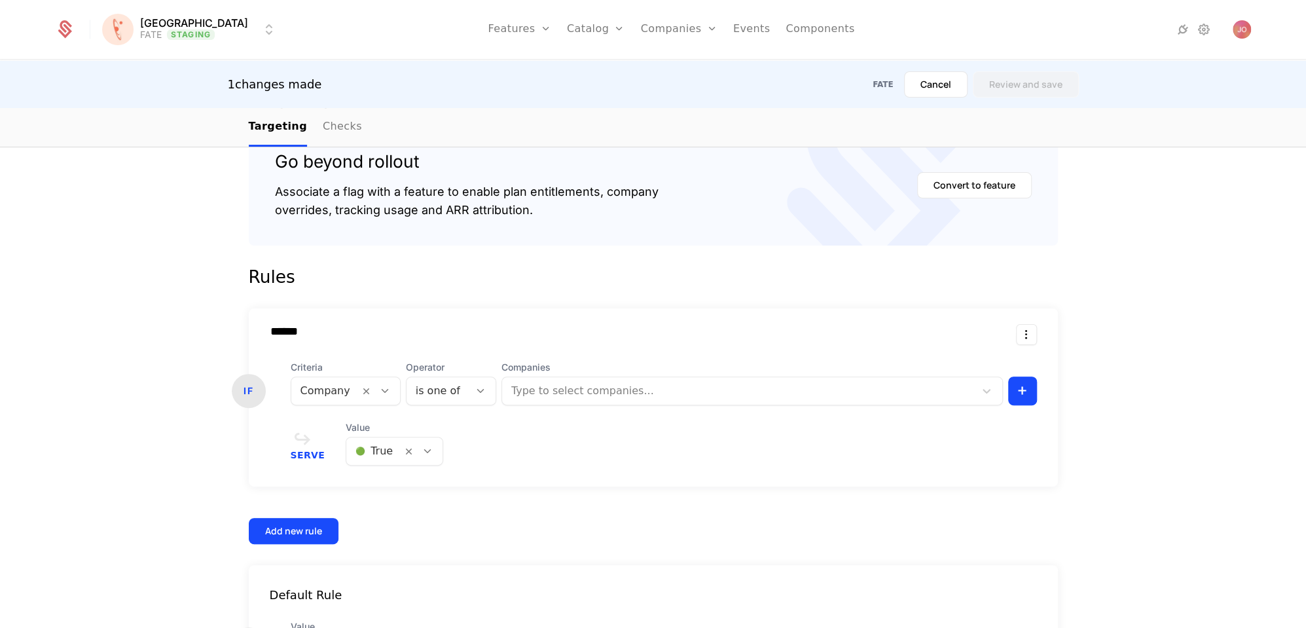
scroll to position [298, 0]
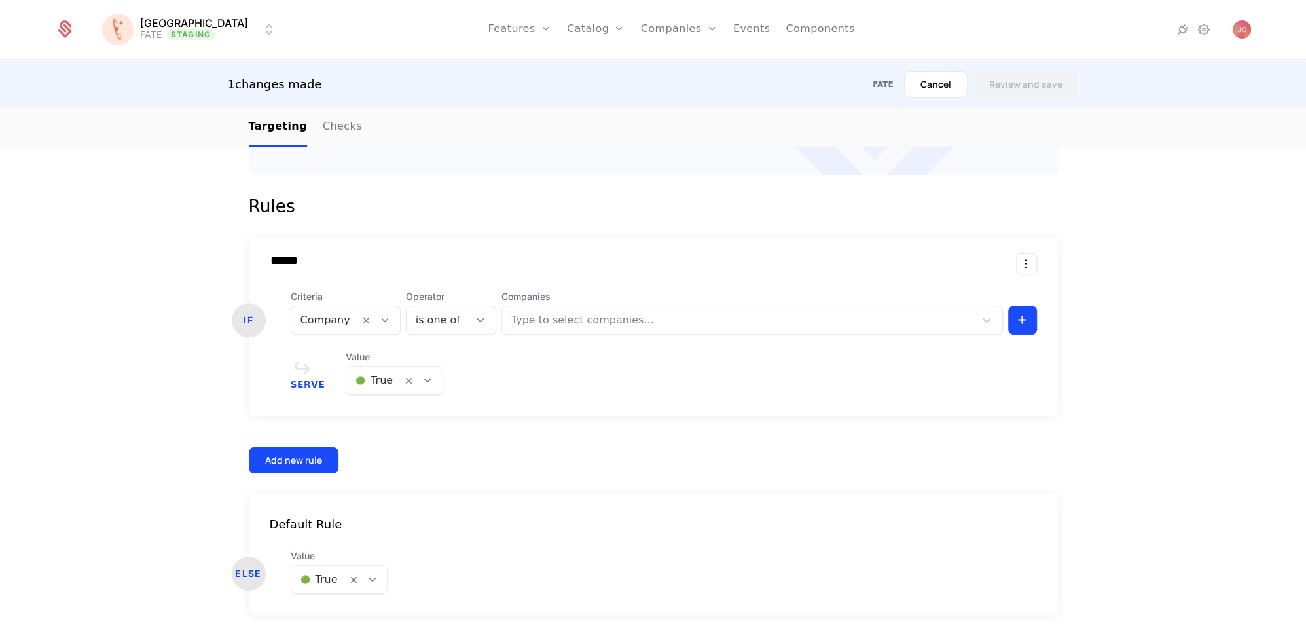
click at [378, 381] on div at bounding box center [373, 380] width 37 height 18
click at [383, 441] on span "🔴 False" at bounding box center [372, 437] width 45 height 12
click at [584, 318] on div at bounding box center [738, 320] width 457 height 18
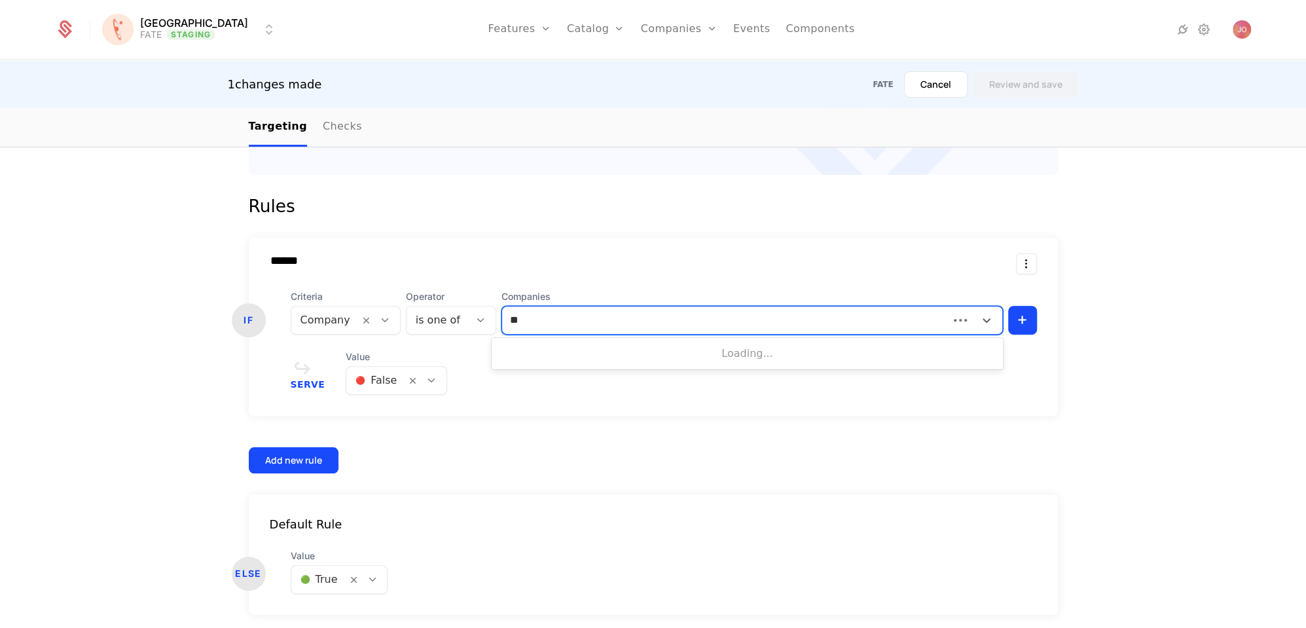
type input "***"
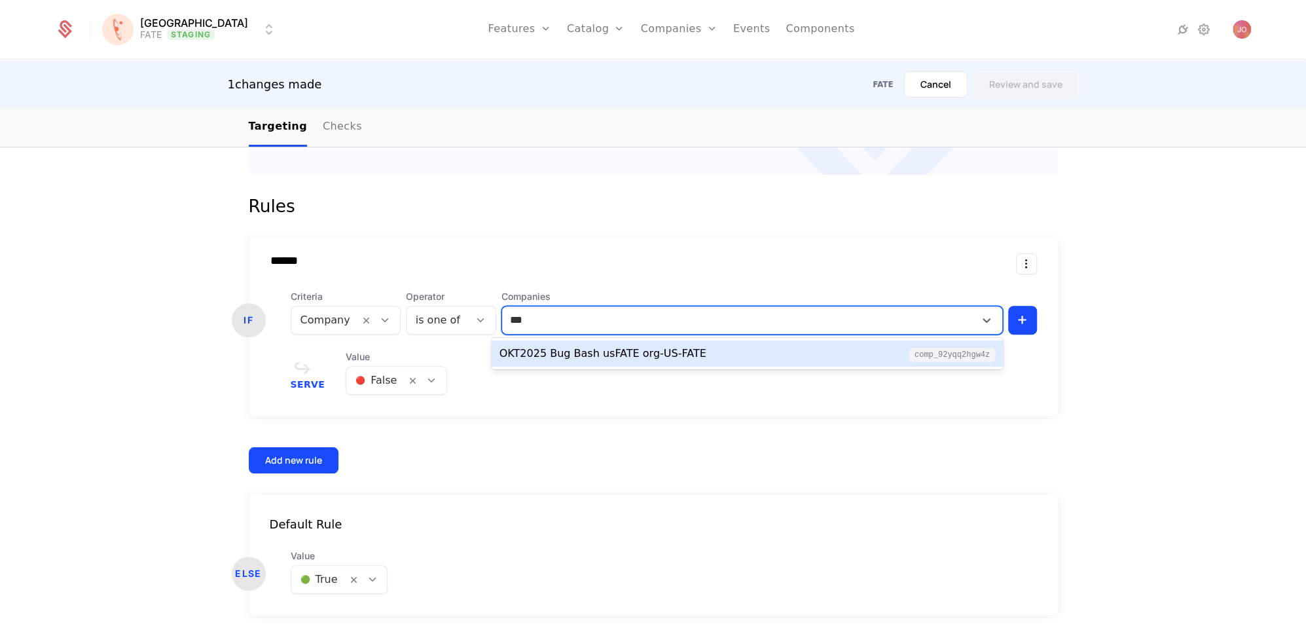
click at [646, 353] on div "OKT2025 Bug Bash usFATE org-US-FATE" at bounding box center [602, 354] width 207 height 16
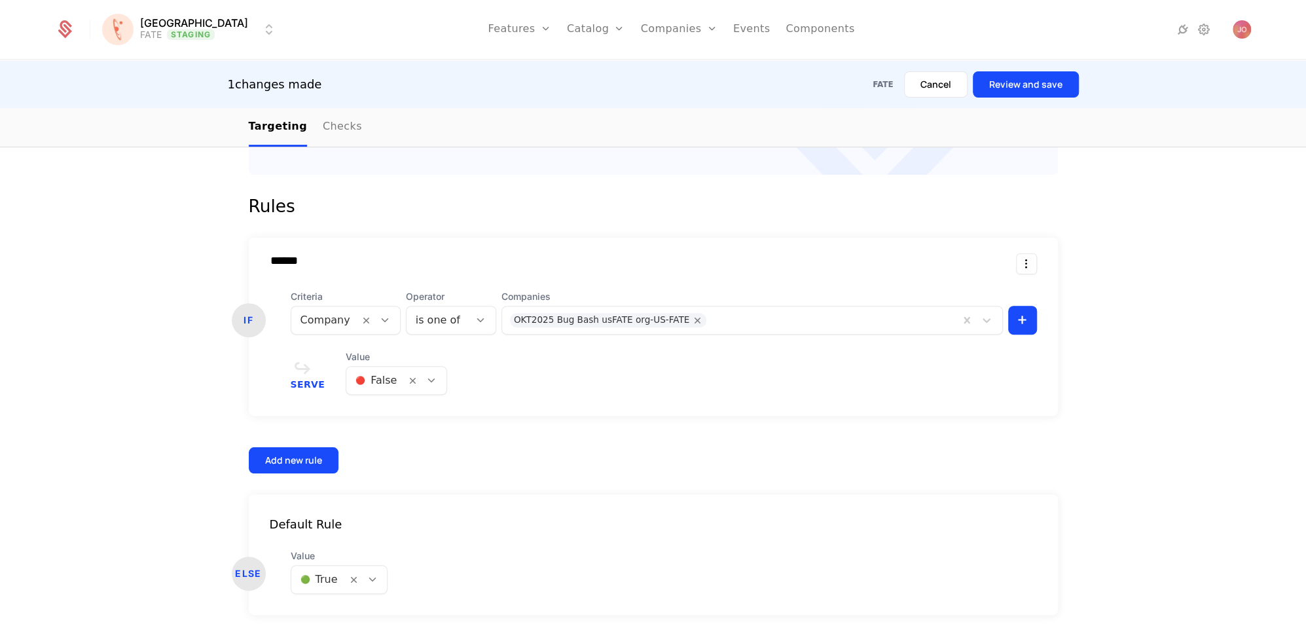
click at [1011, 89] on button "Review and save" at bounding box center [1026, 84] width 106 height 26
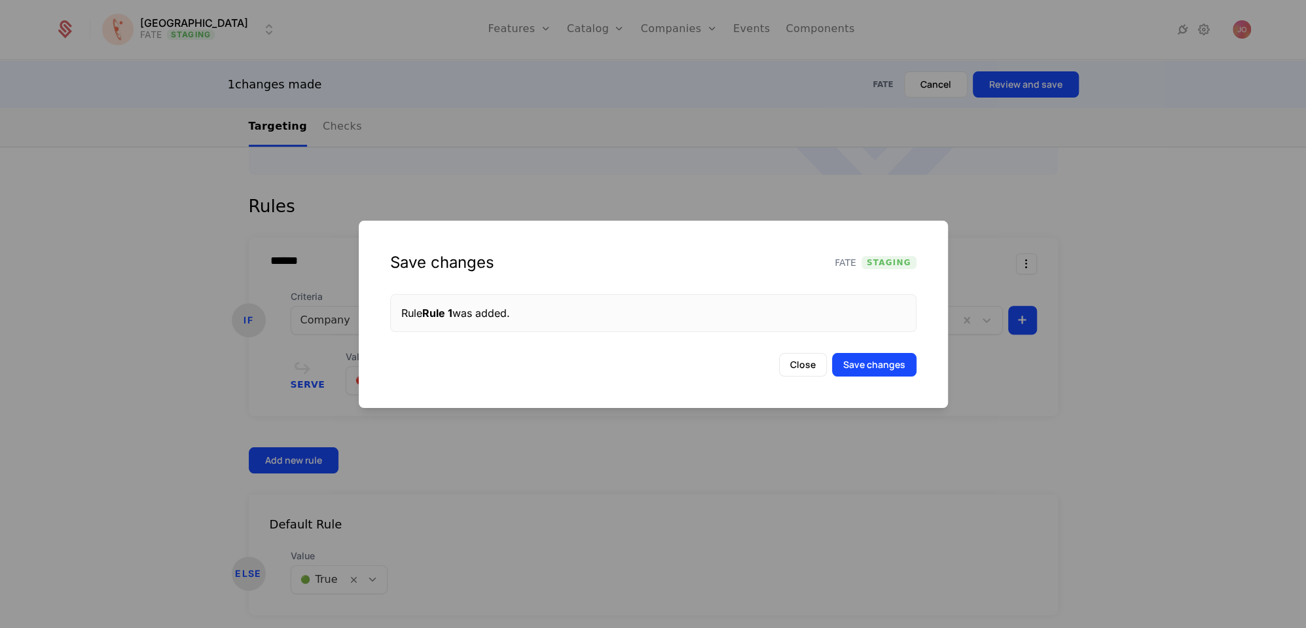
click at [867, 366] on button "Save changes" at bounding box center [874, 365] width 84 height 24
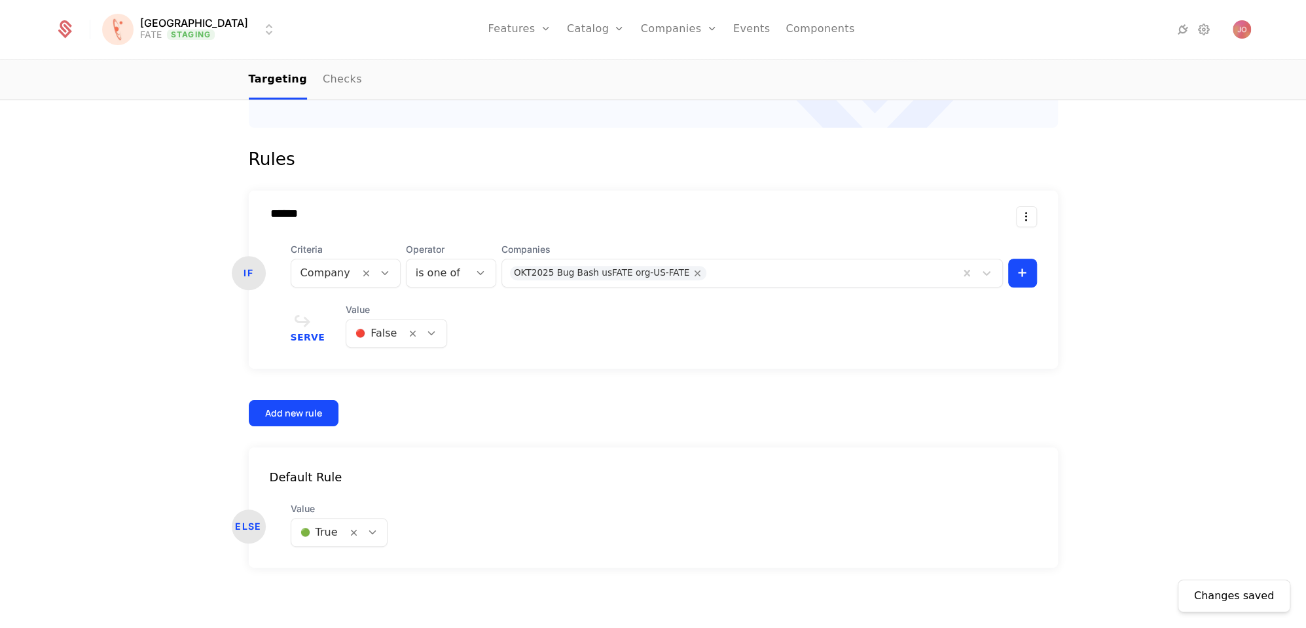
scroll to position [0, 0]
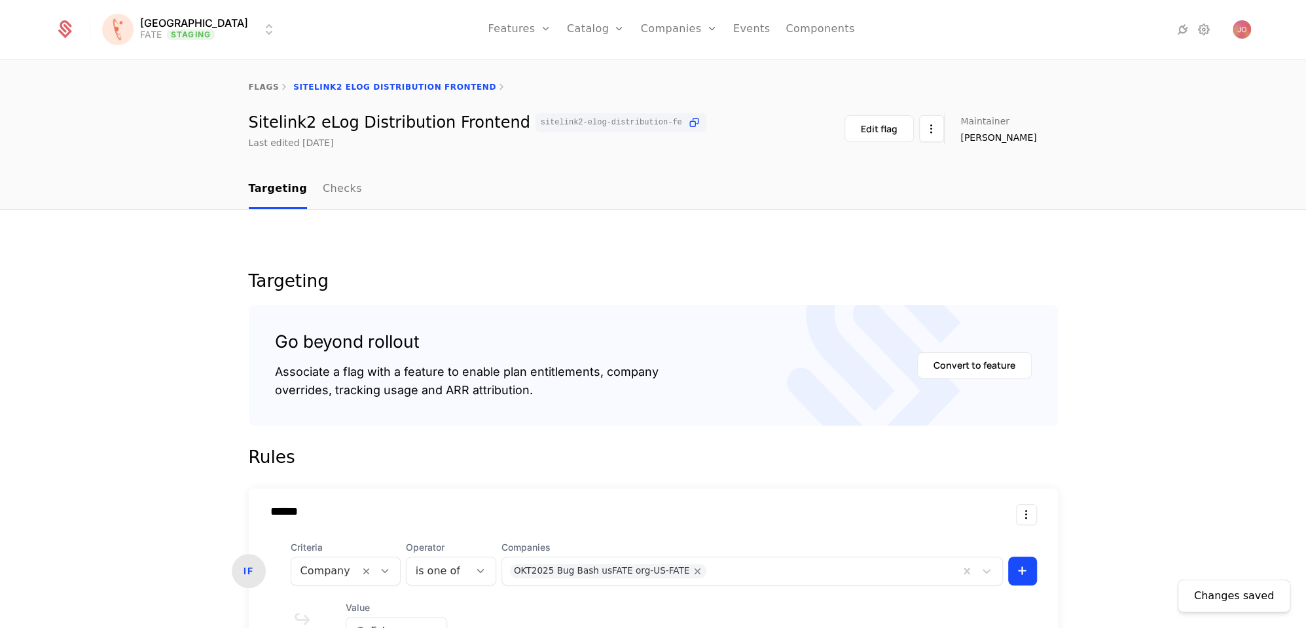
click at [263, 88] on link "flags" at bounding box center [264, 86] width 31 height 9
select select "***"
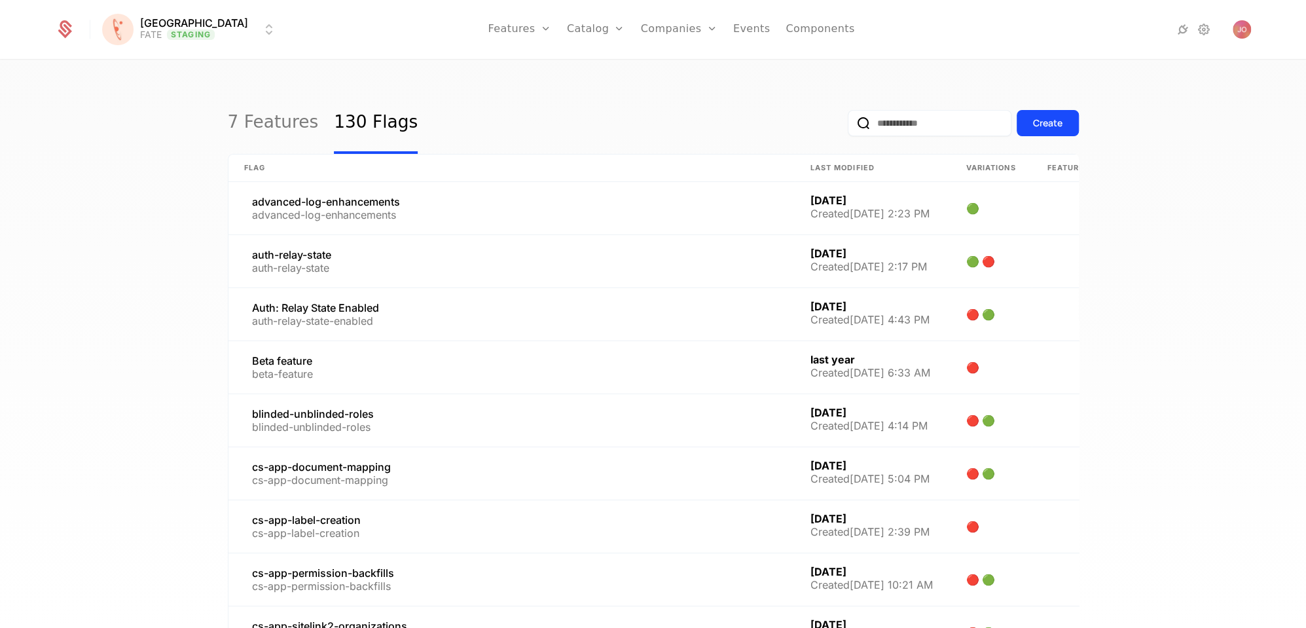
click at [885, 130] on input "email" at bounding box center [930, 123] width 164 height 26
type input "********"
click at [848, 126] on button "submit" at bounding box center [848, 126] width 0 height 0
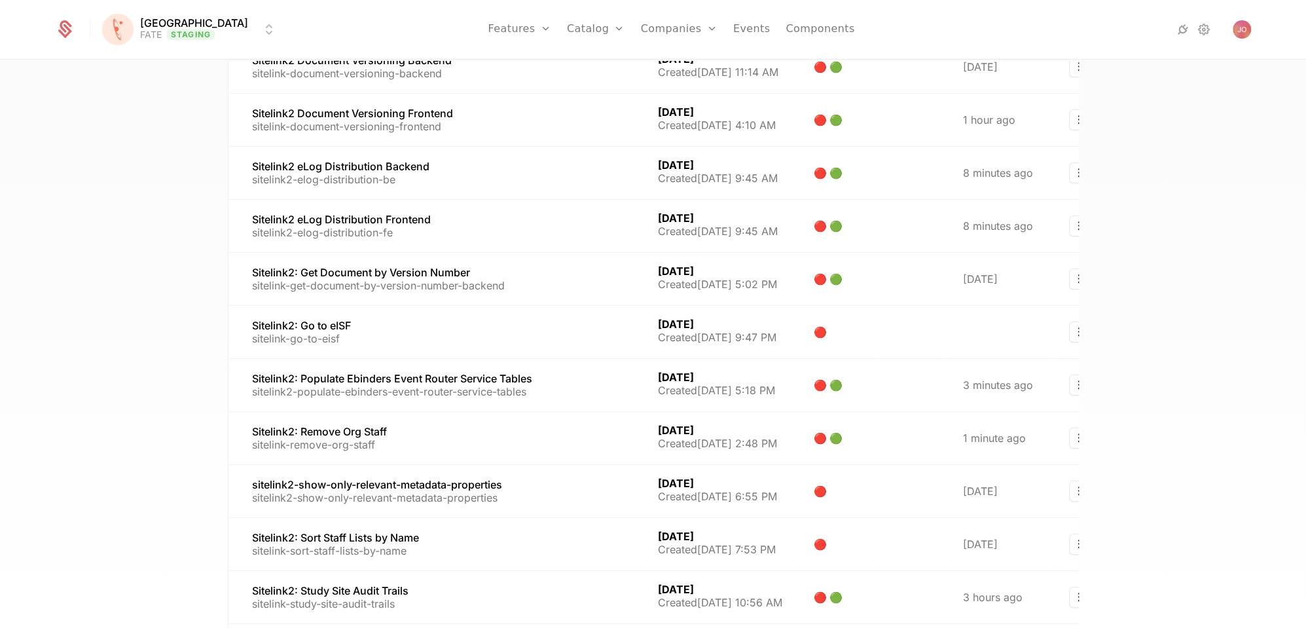
scroll to position [361, 0]
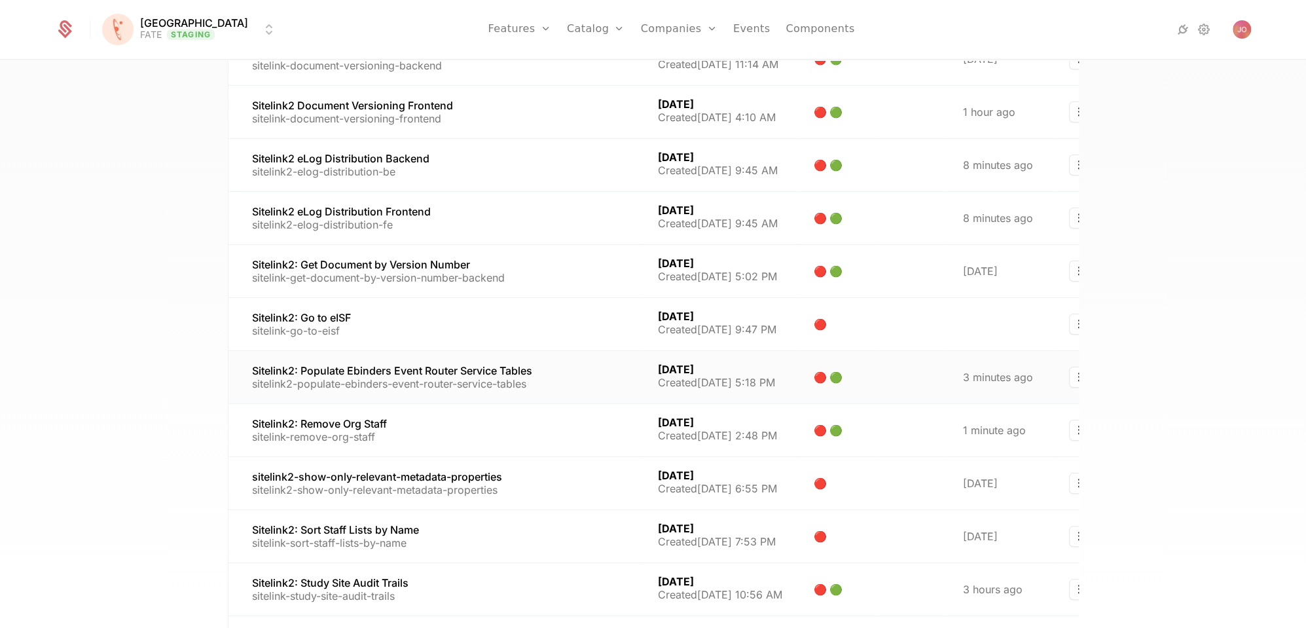
click at [584, 379] on link at bounding box center [435, 377] width 414 height 52
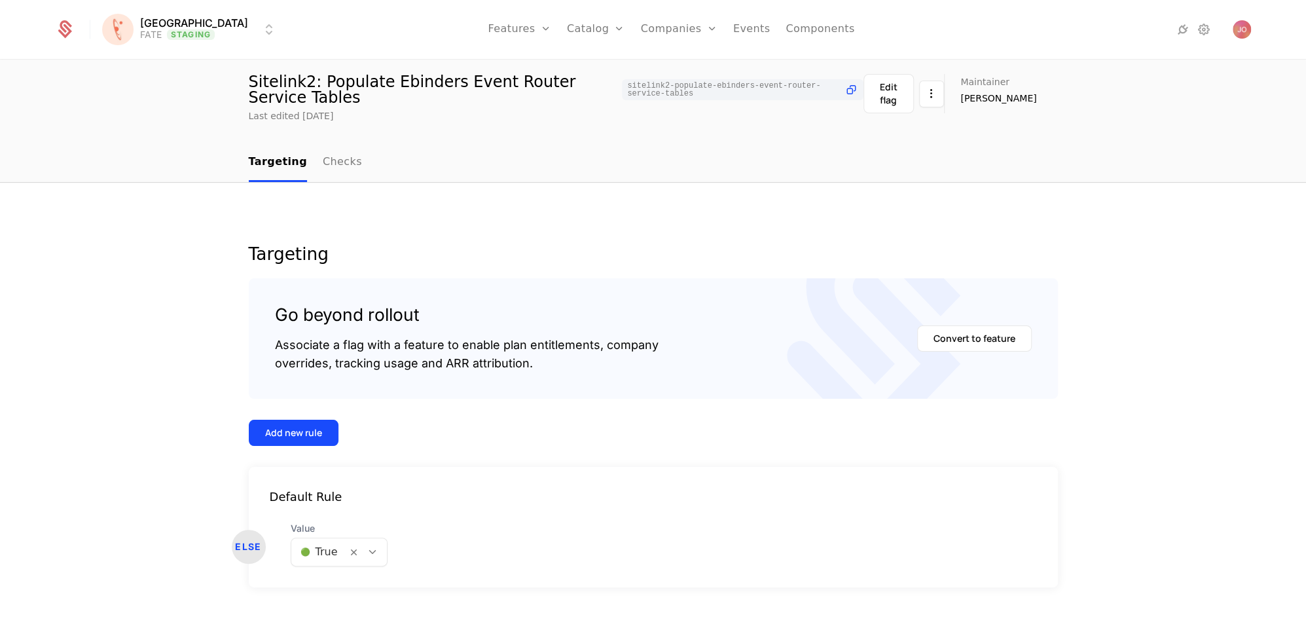
scroll to position [60, 0]
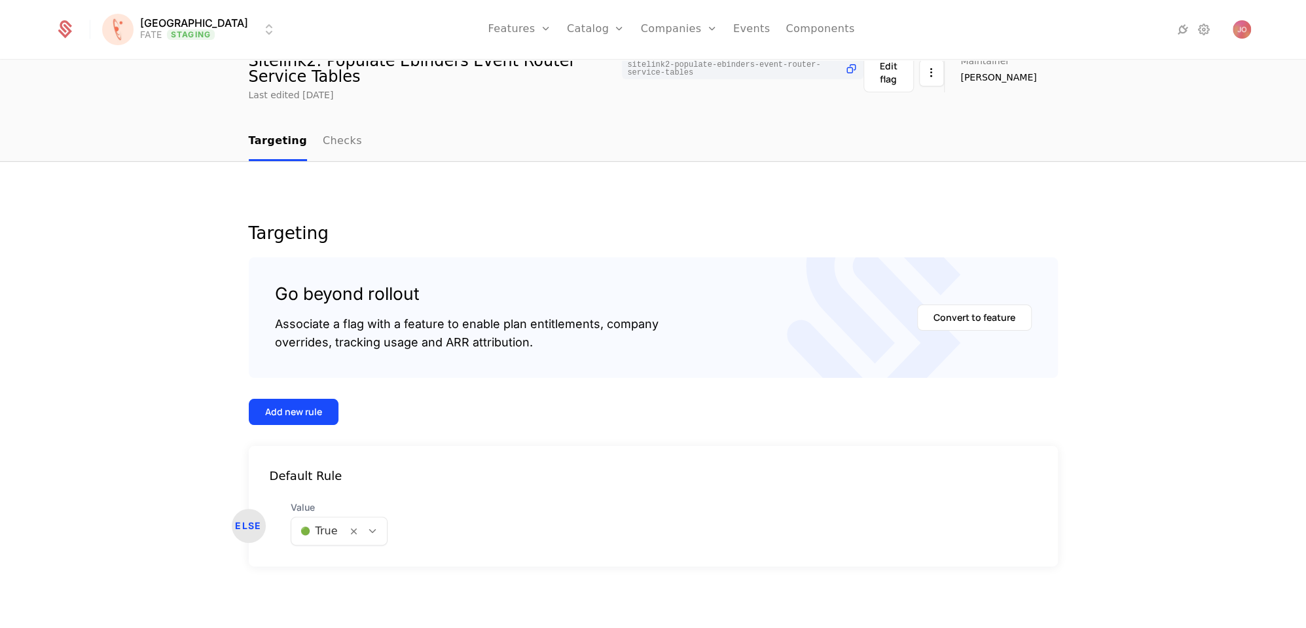
select select "***"
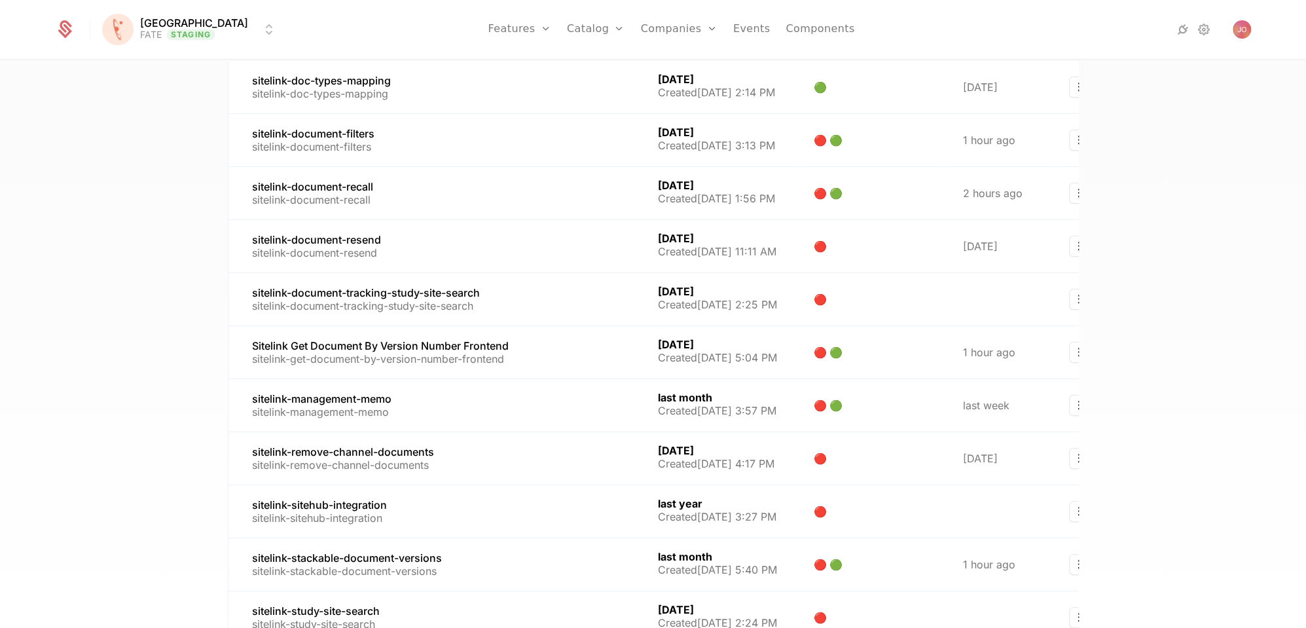
scroll to position [1234, 0]
click at [535, 387] on link at bounding box center [435, 406] width 414 height 52
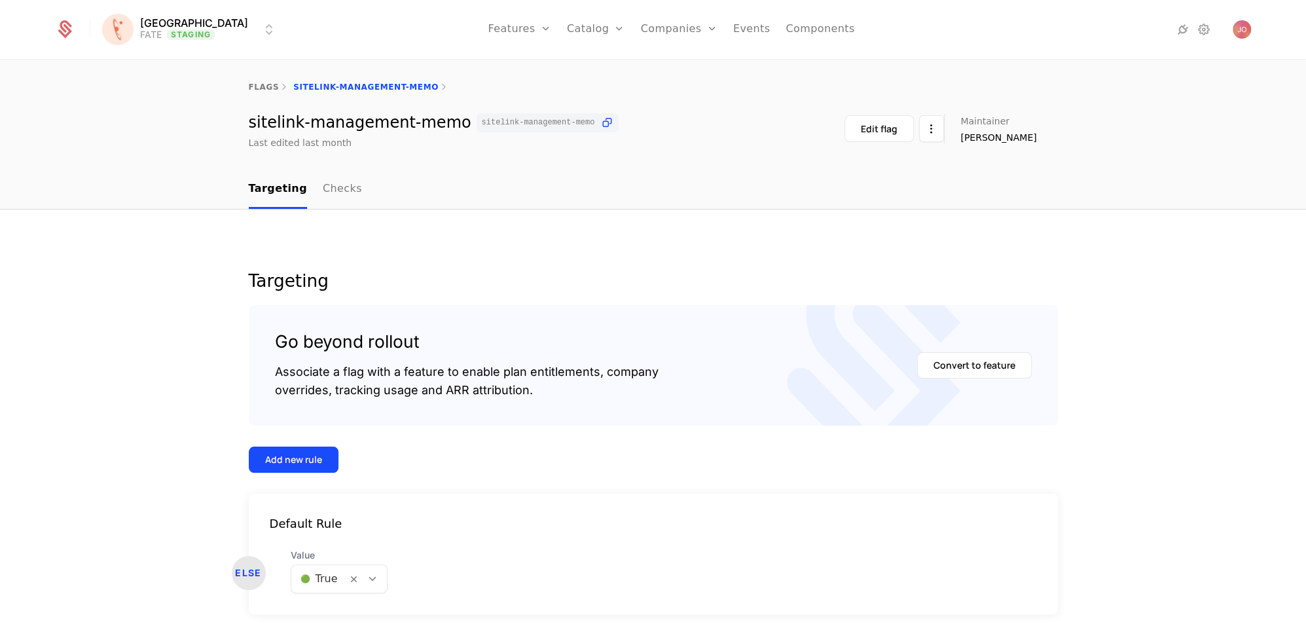
scroll to position [47, 0]
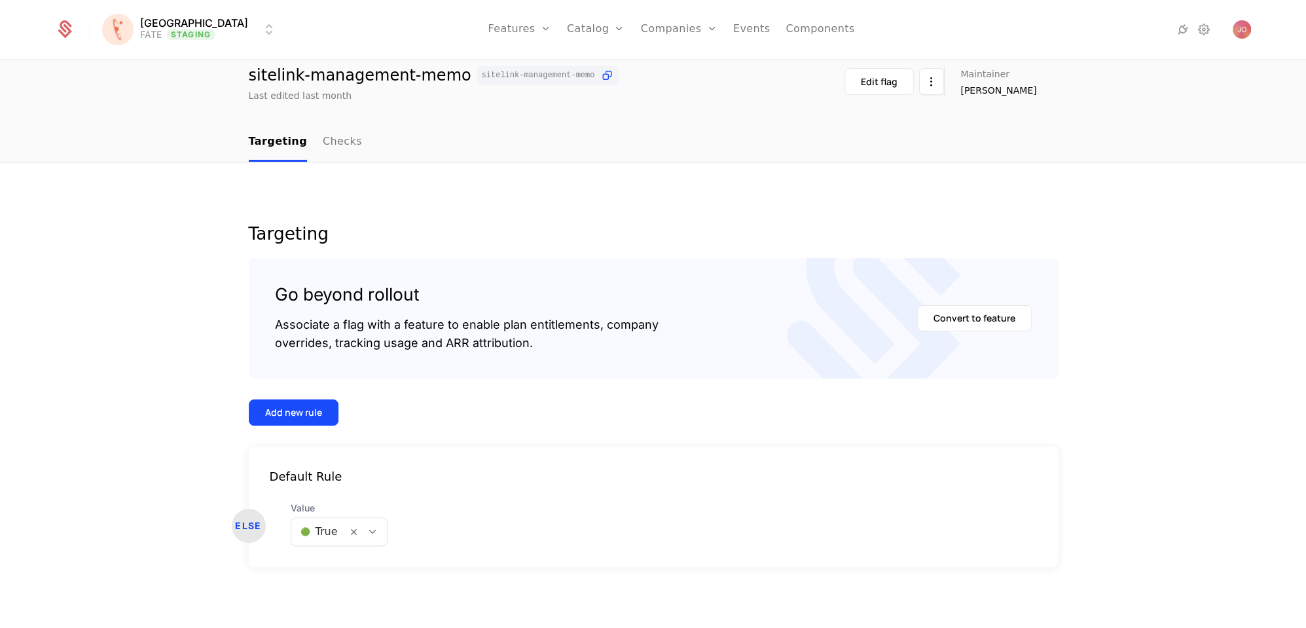
click at [309, 414] on div "Add new rule" at bounding box center [293, 412] width 57 height 13
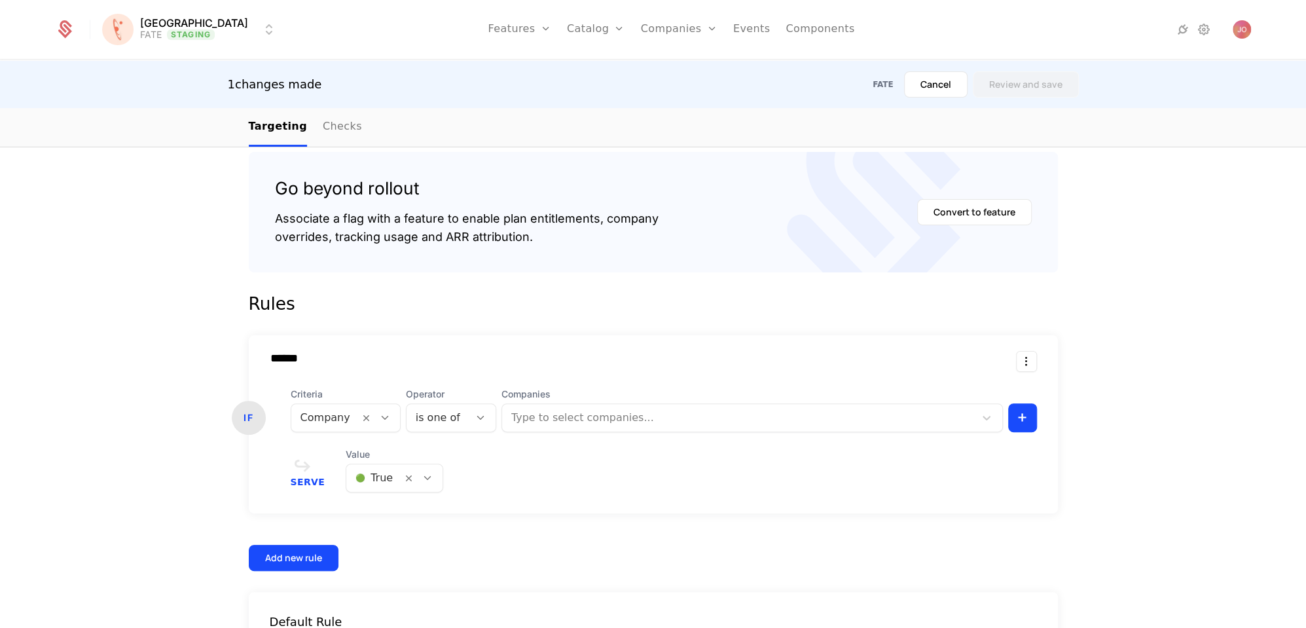
scroll to position [217, 0]
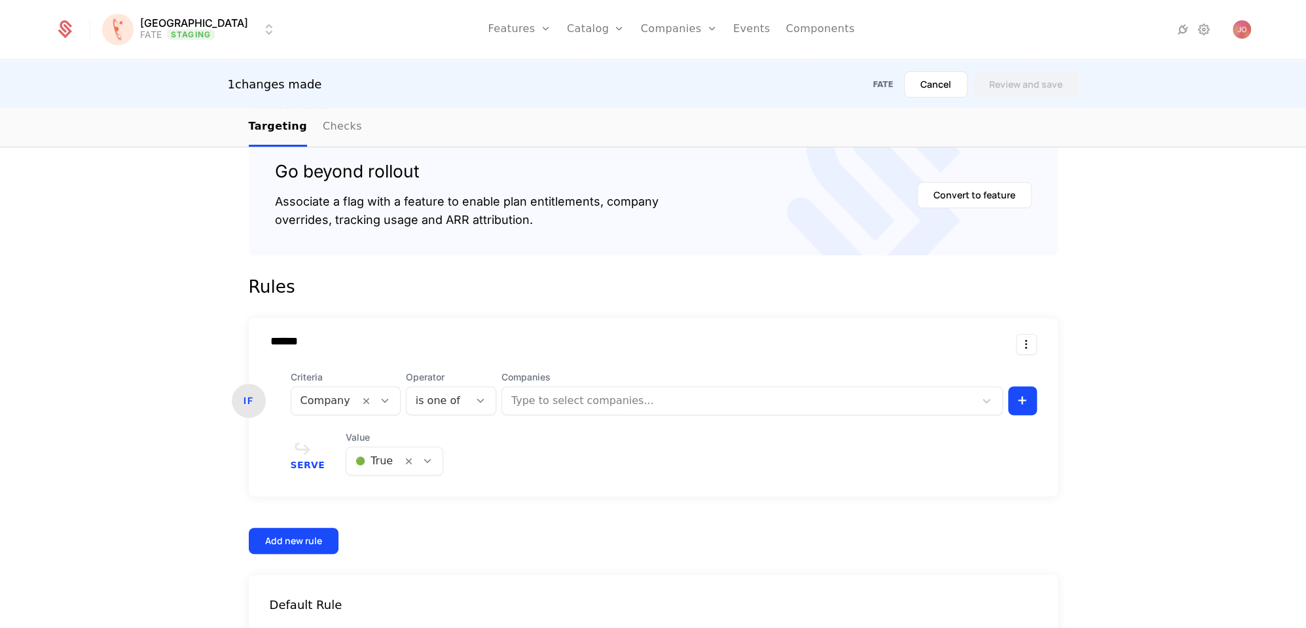
click at [554, 403] on div at bounding box center [738, 400] width 457 height 18
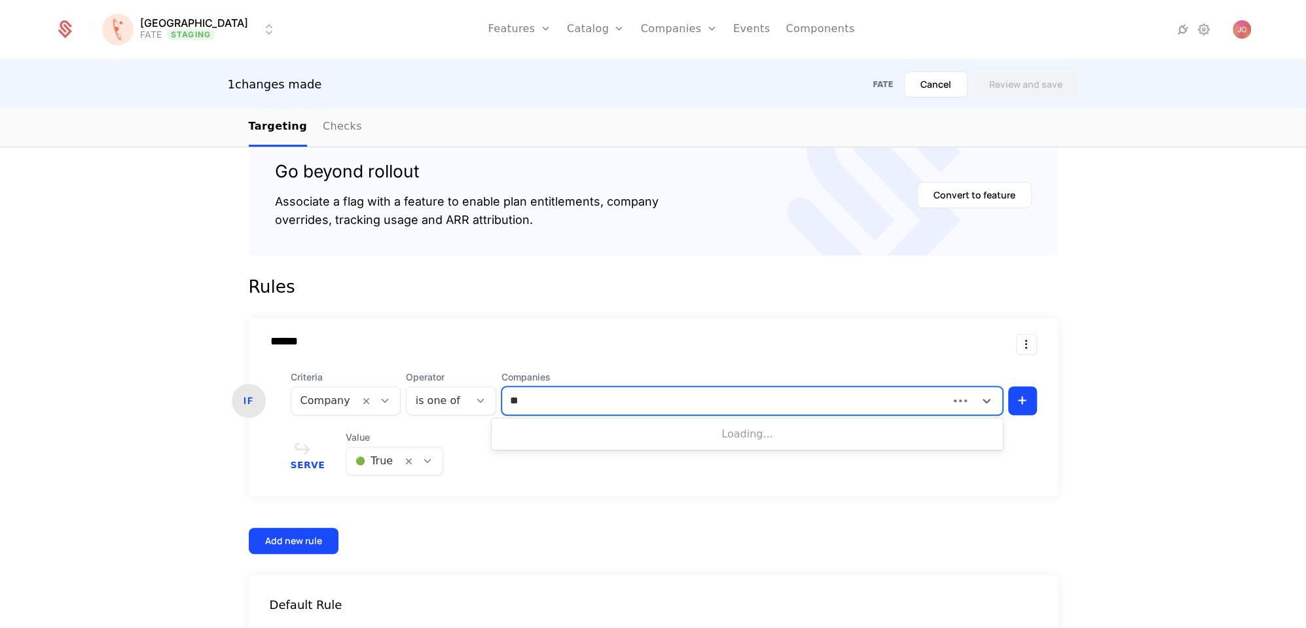
type input "***"
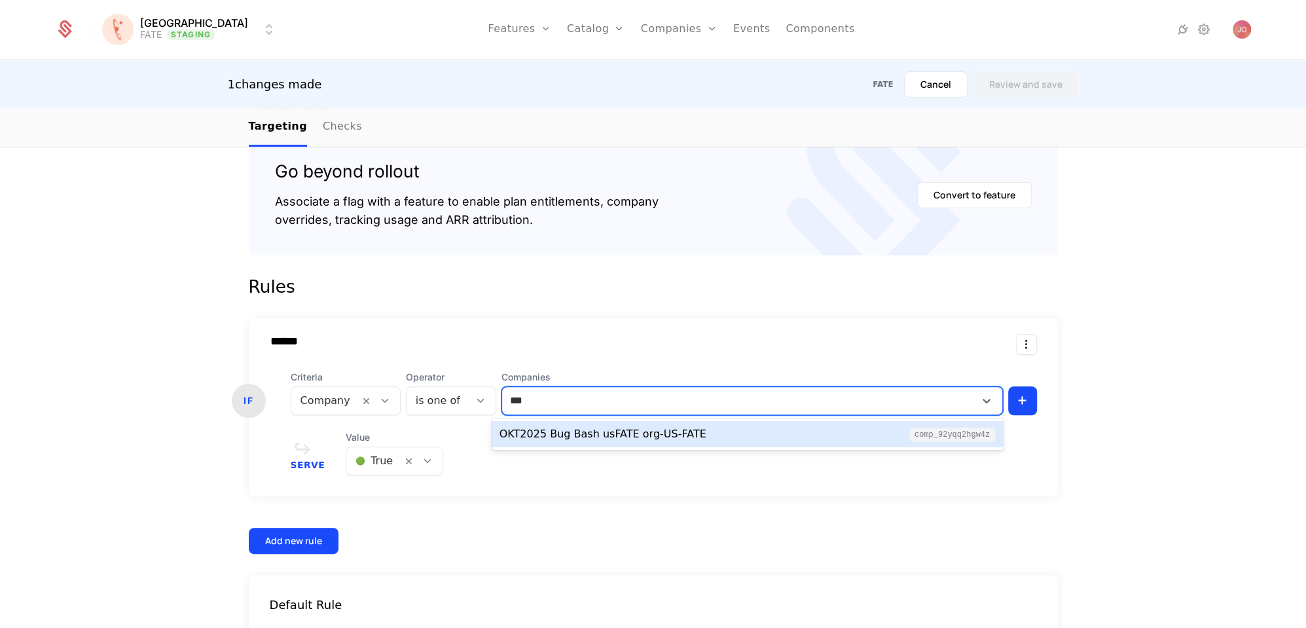
click at [606, 436] on div "OKT2025 Bug Bash usFATE org-US-FATE" at bounding box center [602, 434] width 207 height 16
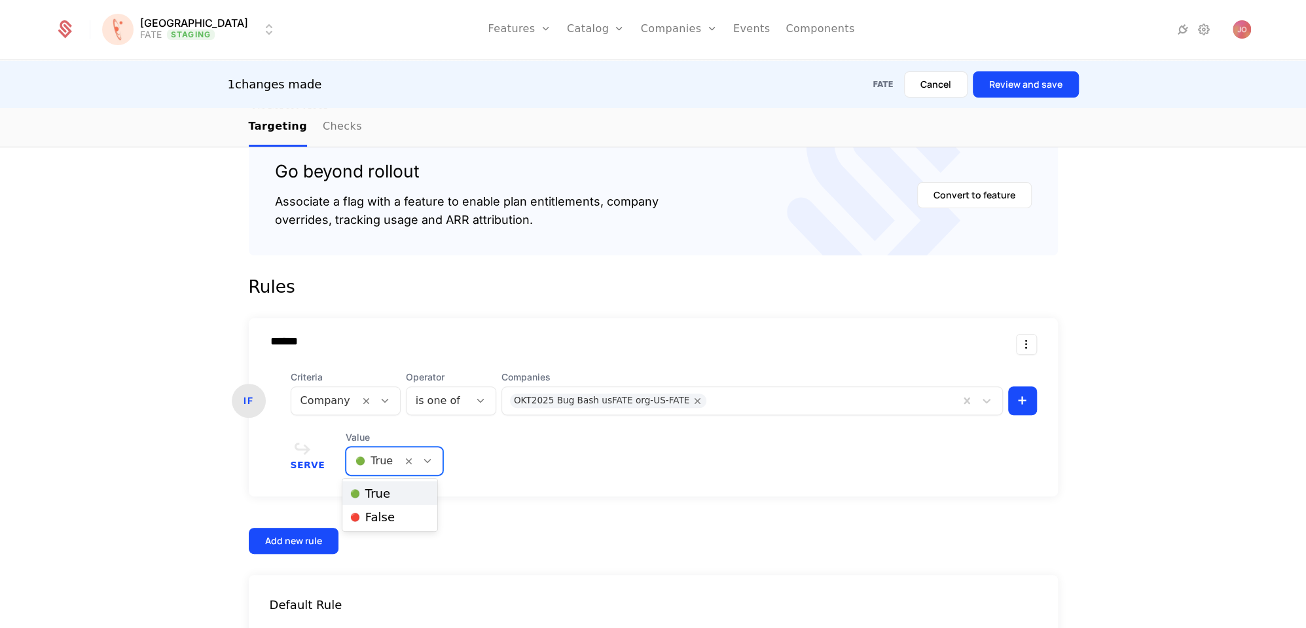
click at [385, 461] on div at bounding box center [373, 461] width 37 height 18
click at [386, 516] on span "🔴 False" at bounding box center [372, 517] width 45 height 12
click at [1013, 81] on button "Review and save" at bounding box center [1026, 84] width 106 height 26
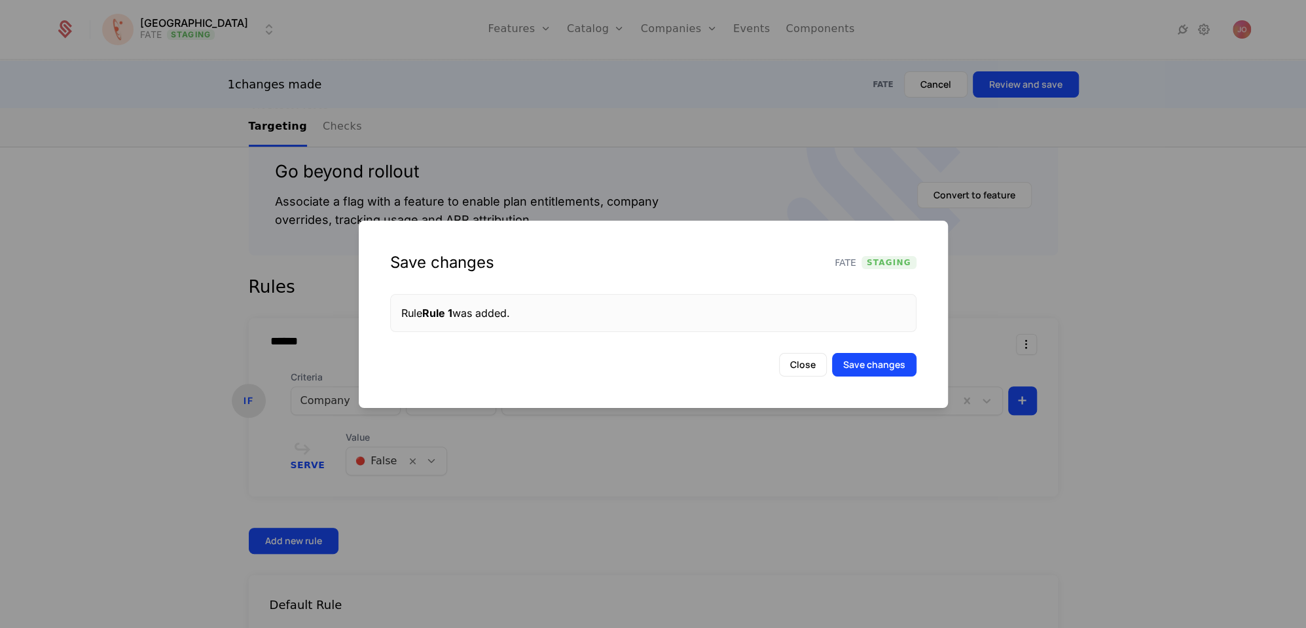
click at [905, 372] on button "Save changes" at bounding box center [874, 365] width 84 height 24
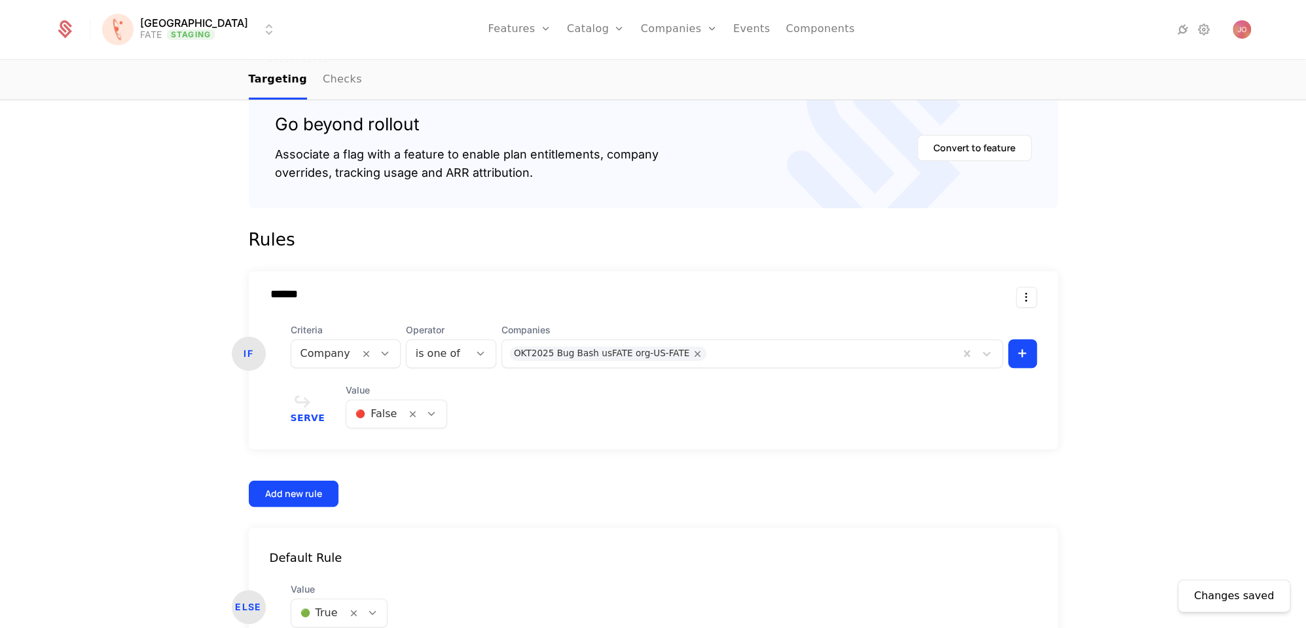
scroll to position [0, 0]
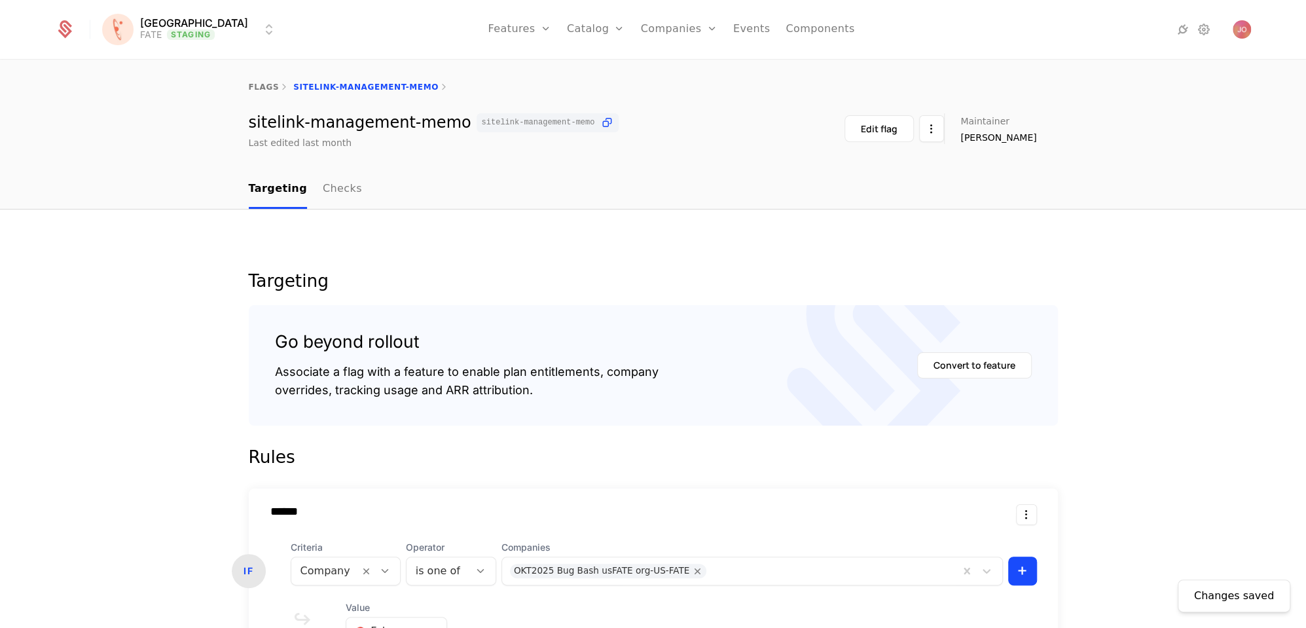
click at [268, 92] on div "flags" at bounding box center [264, 87] width 31 height 10
click at [261, 82] on div "flags" at bounding box center [264, 87] width 31 height 10
click at [261, 86] on link "flags" at bounding box center [264, 86] width 31 height 9
select select "***"
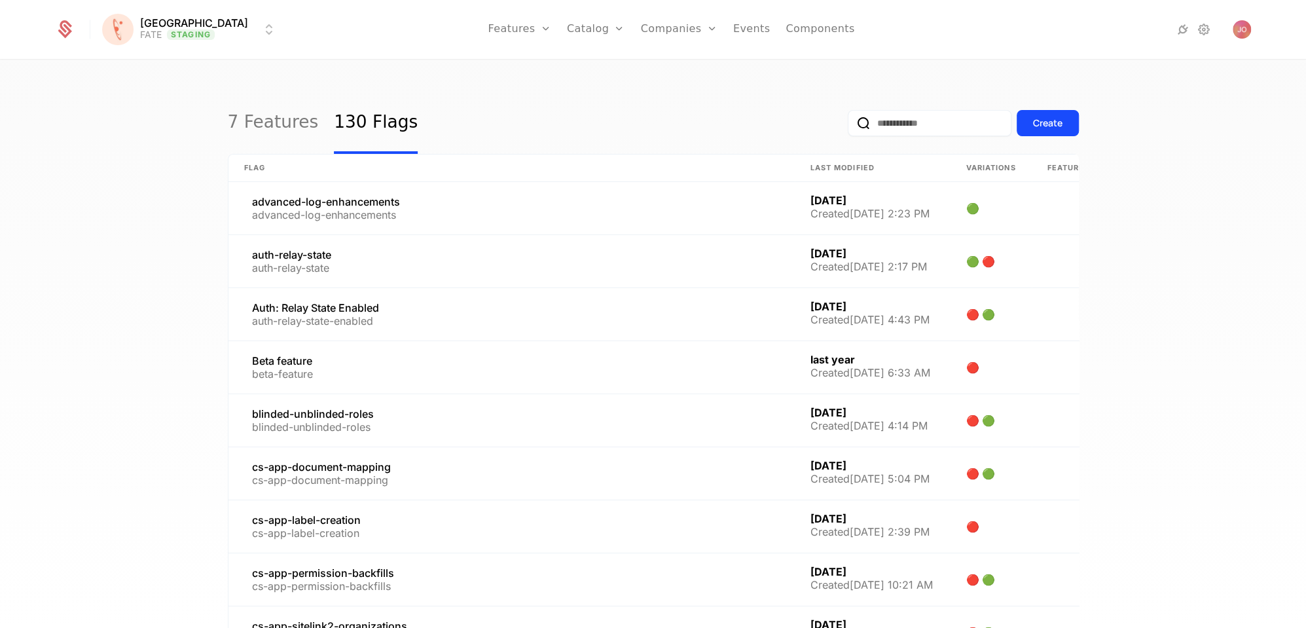
click at [918, 120] on input "email" at bounding box center [930, 123] width 164 height 26
type input "********"
click at [848, 126] on button "submit" at bounding box center [848, 126] width 0 height 0
